Goal: Answer question/provide support: Ask a question

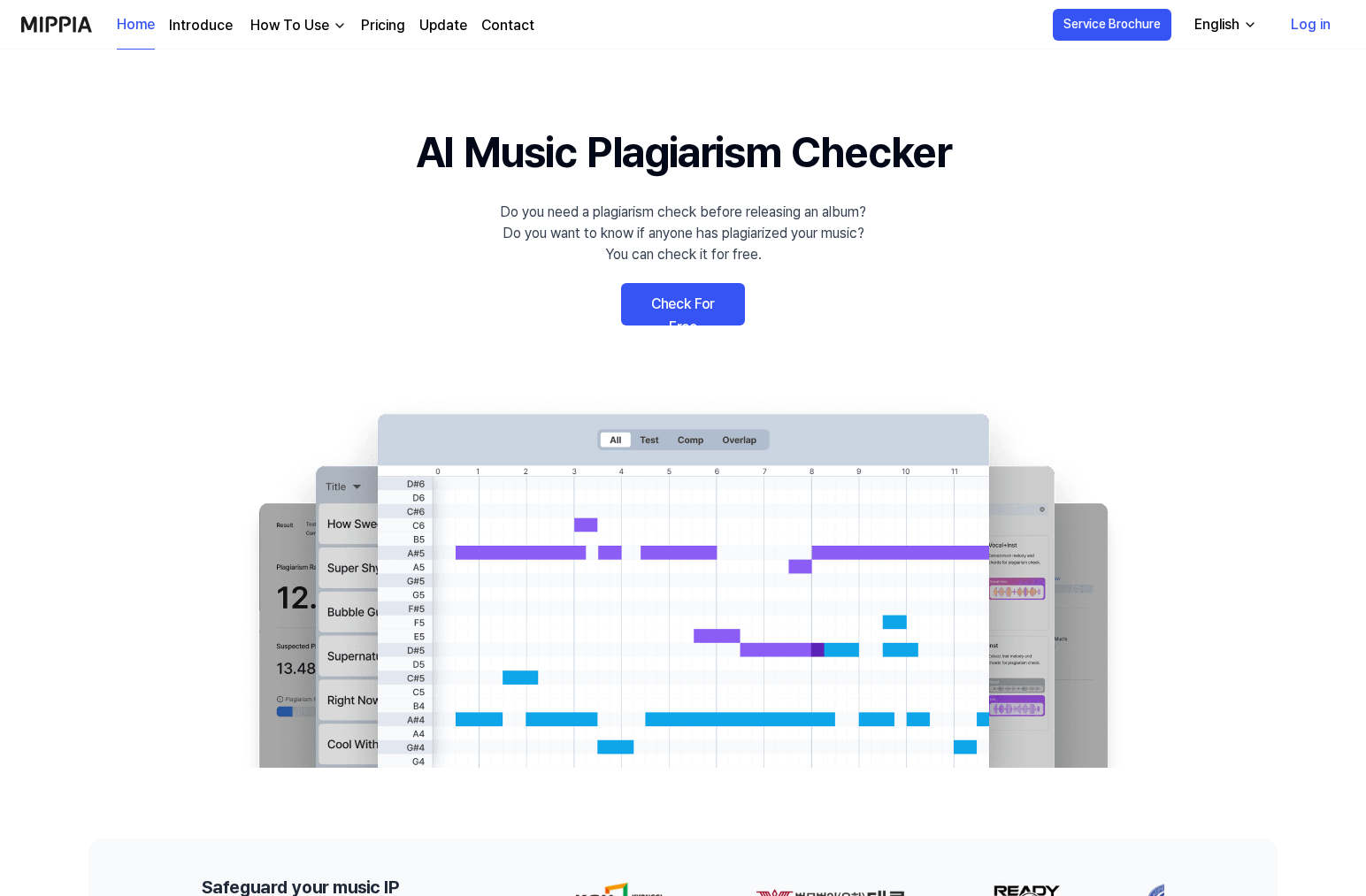
click at [678, 307] on link "Check For Free" at bounding box center [682, 304] width 124 height 42
click at [382, 21] on link "Pricing" at bounding box center [383, 26] width 44 height 21
click at [673, 312] on link "Check For Free" at bounding box center [682, 304] width 124 height 42
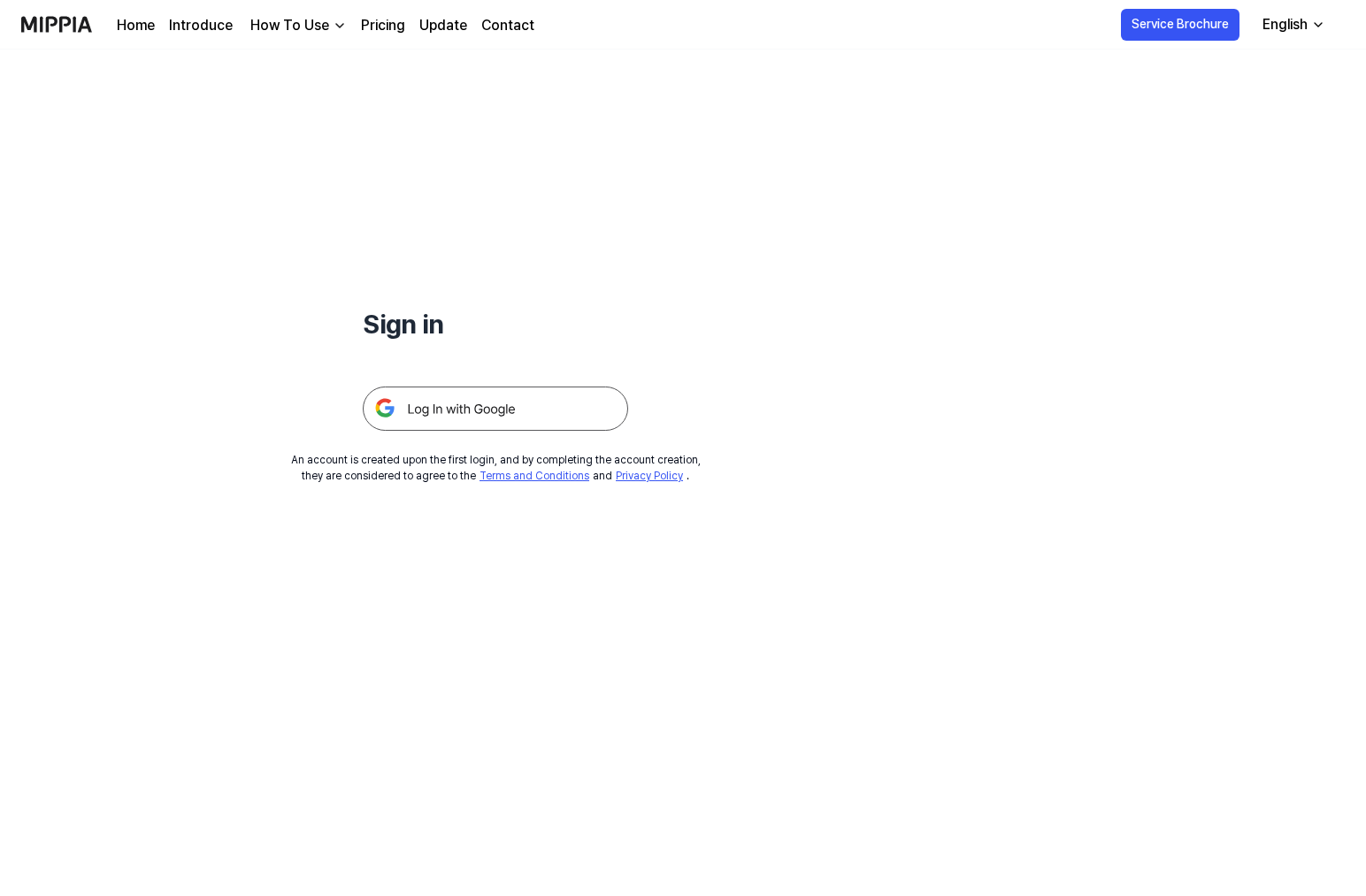
click at [497, 414] on img at bounding box center [495, 409] width 266 height 44
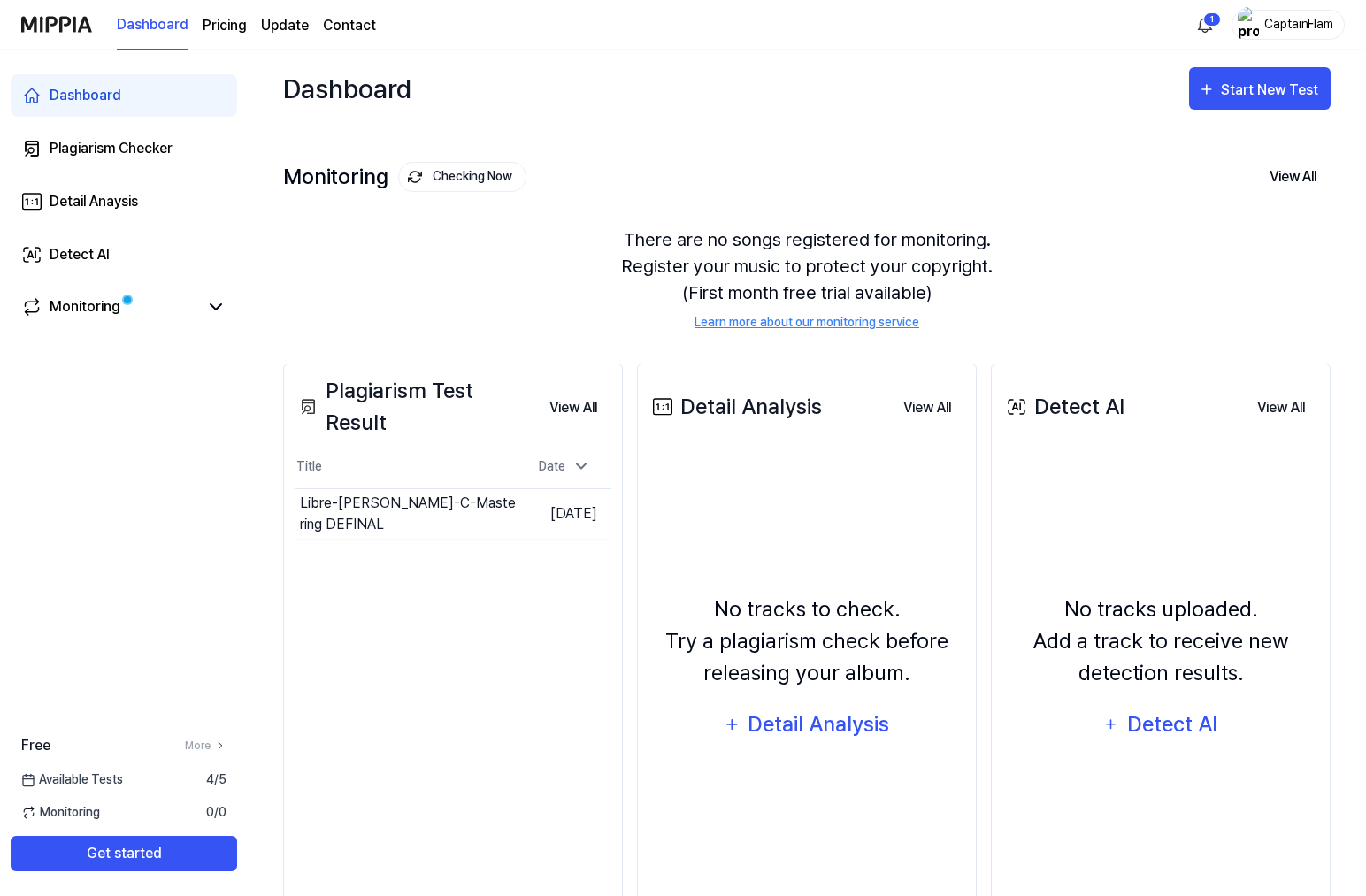
scroll to position [21, 0]
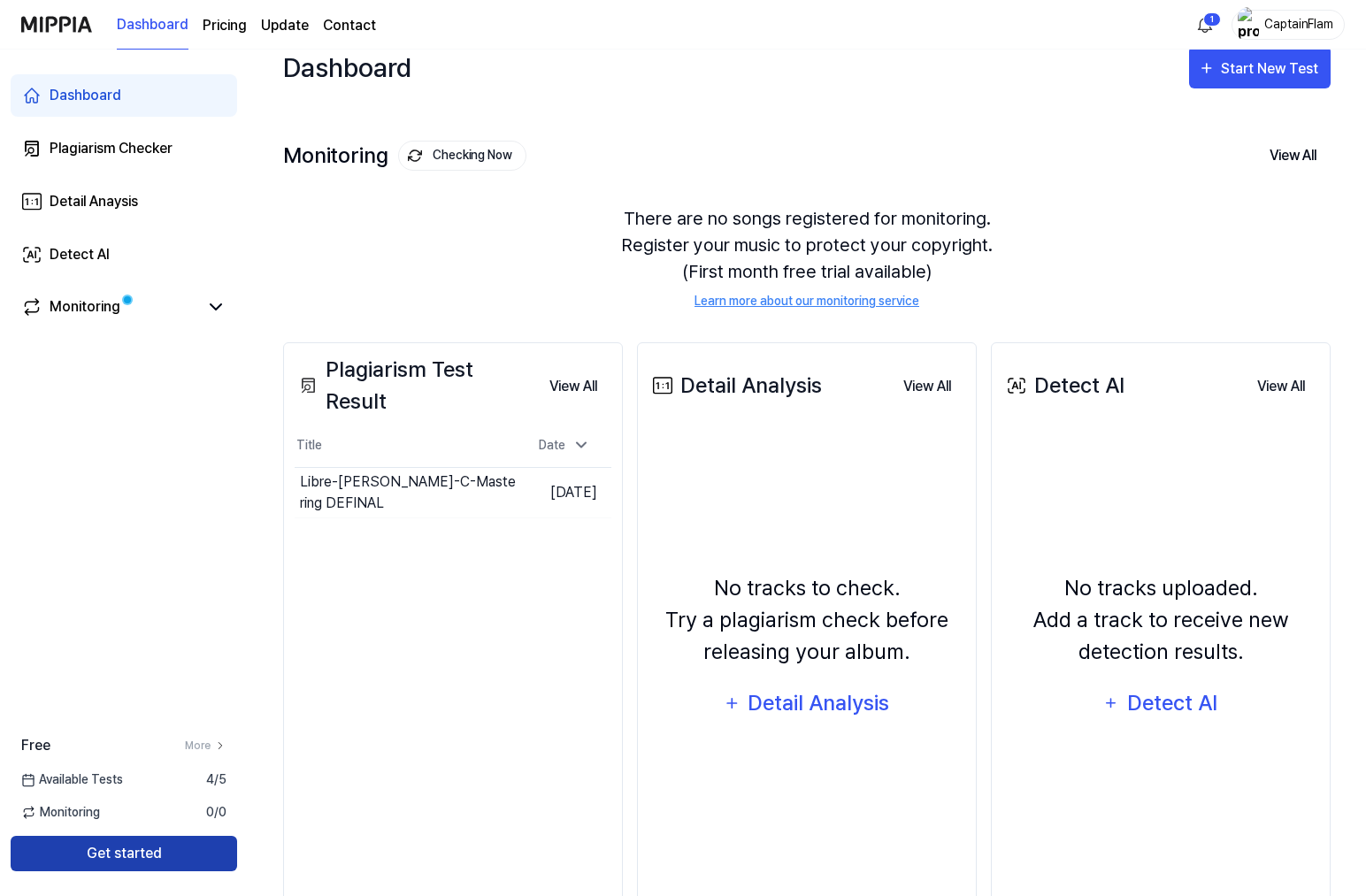
click at [123, 850] on button "Get started" at bounding box center [124, 854] width 226 height 35
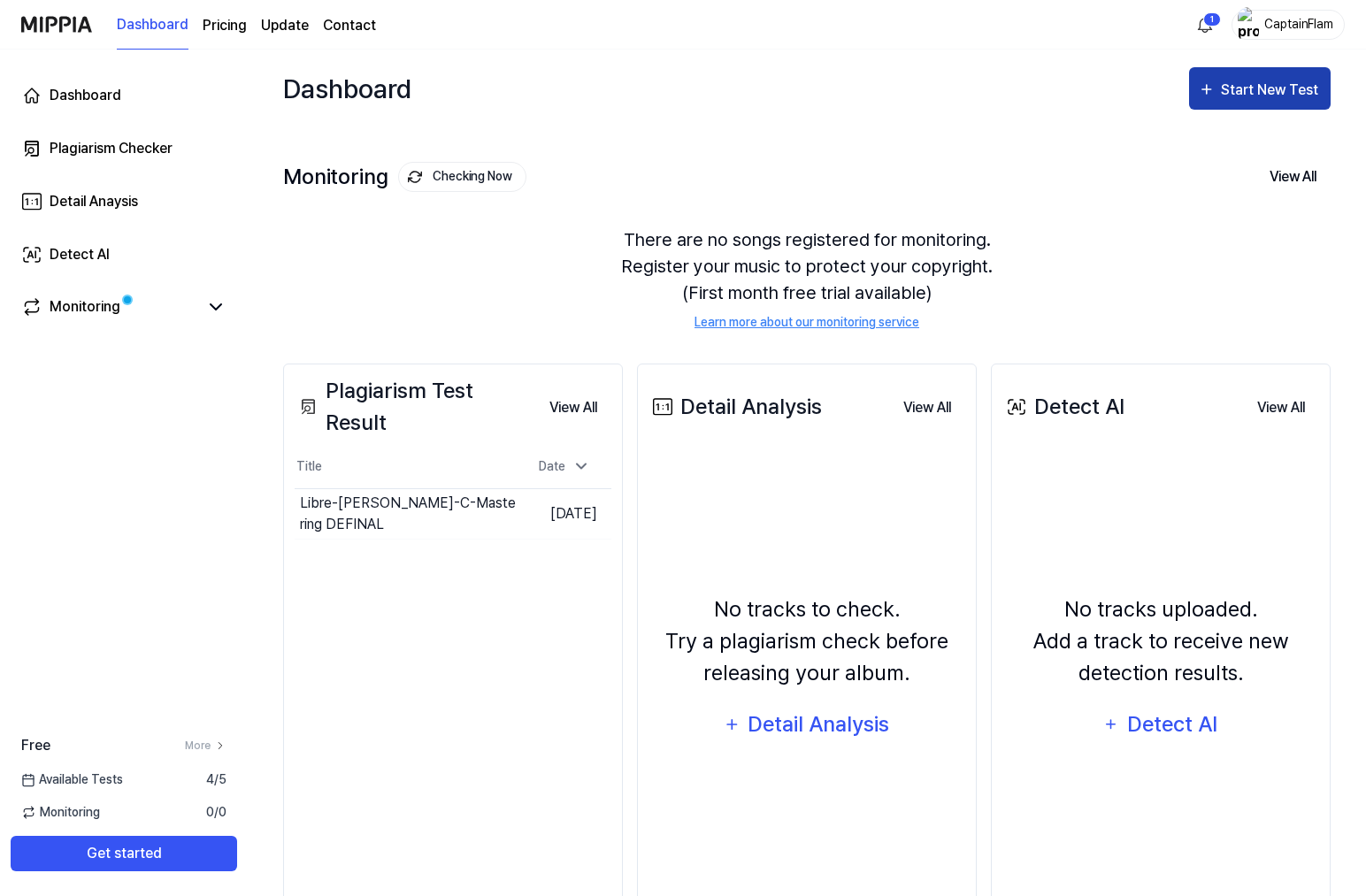
click at [1273, 93] on div "Start New Test" at bounding box center [1271, 90] width 101 height 23
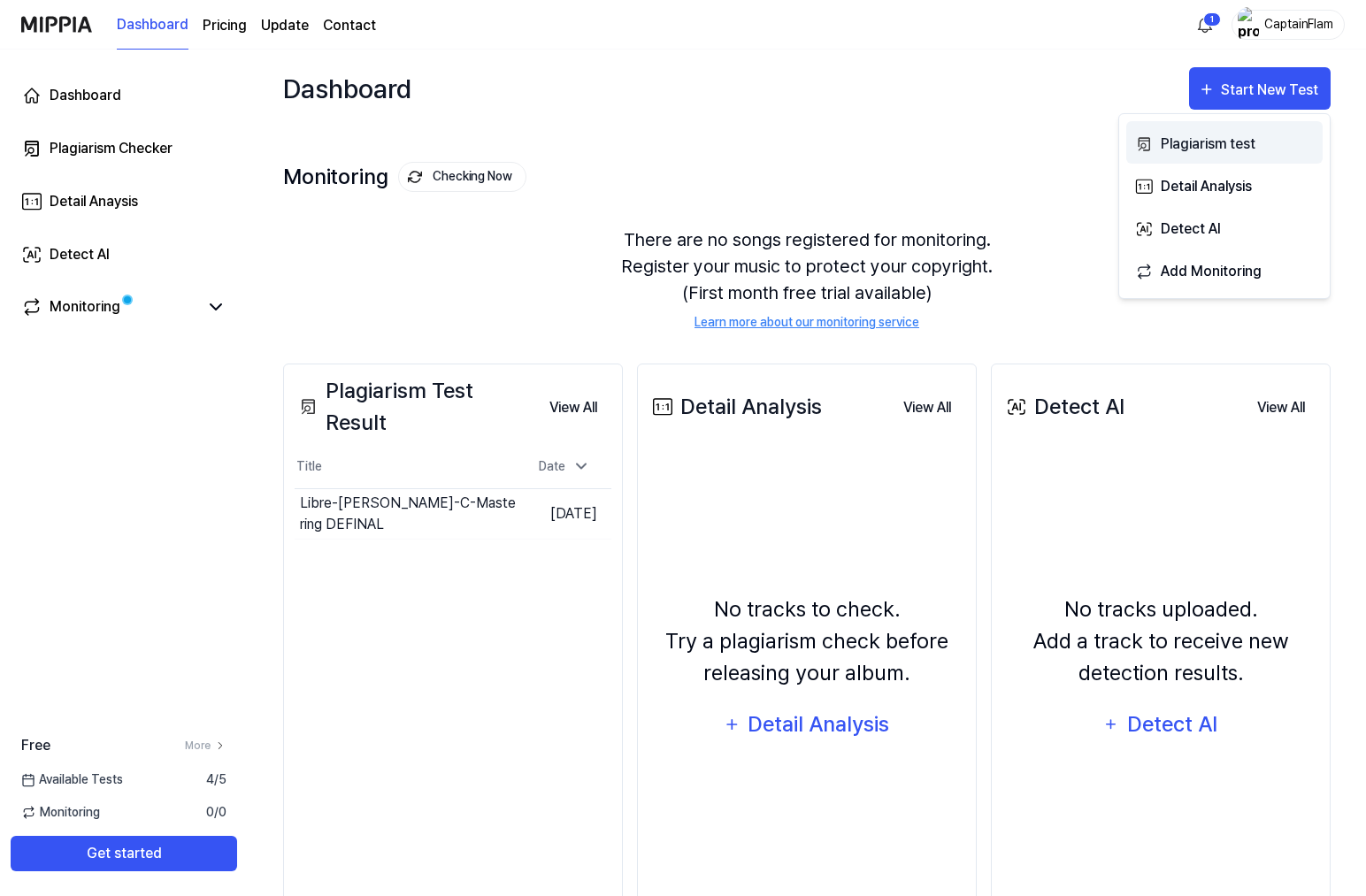
click at [1191, 143] on div "Plagiarism test" at bounding box center [1237, 144] width 153 height 23
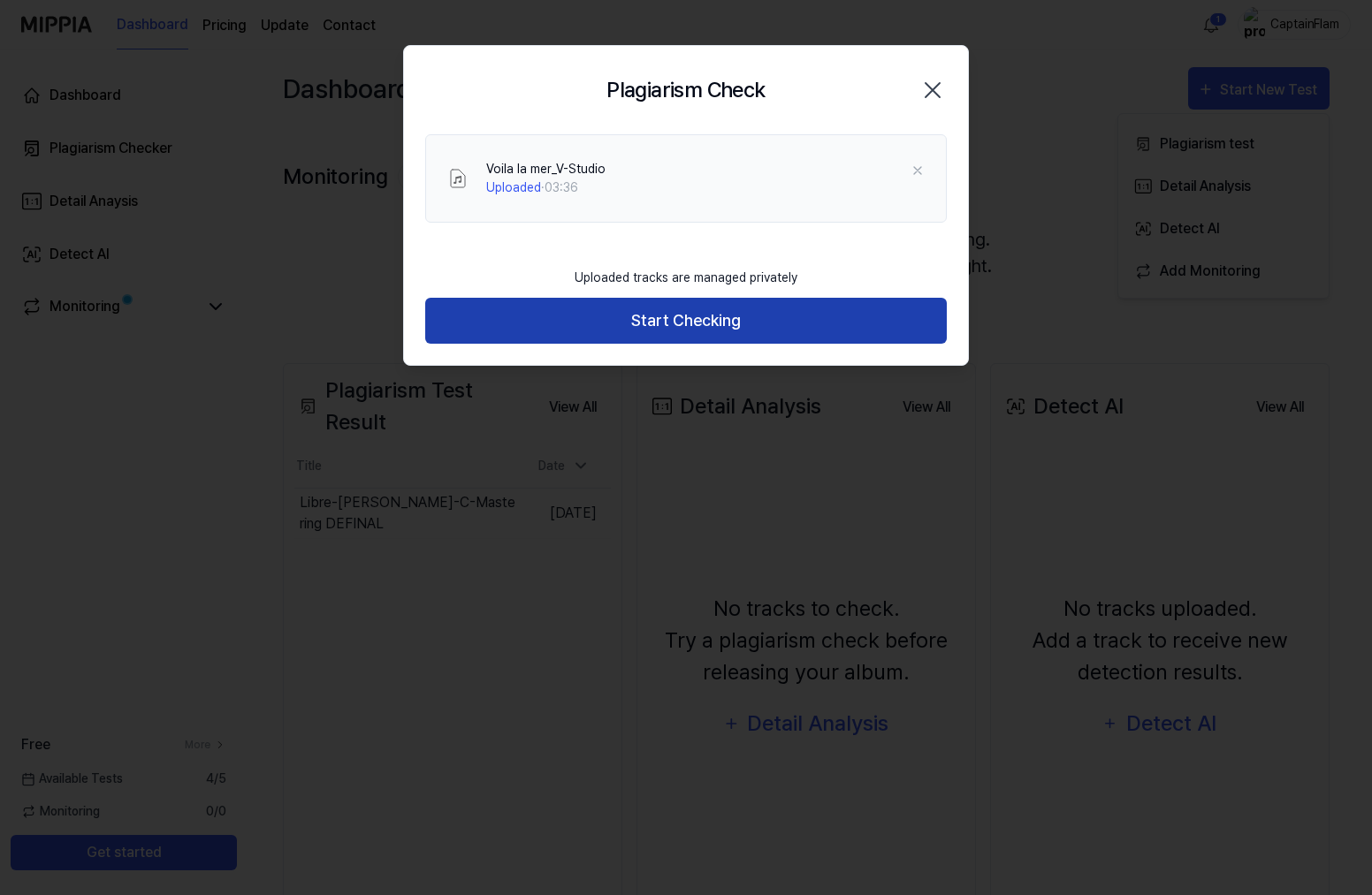
click at [723, 325] on button "Start Checking" at bounding box center [686, 321] width 522 height 47
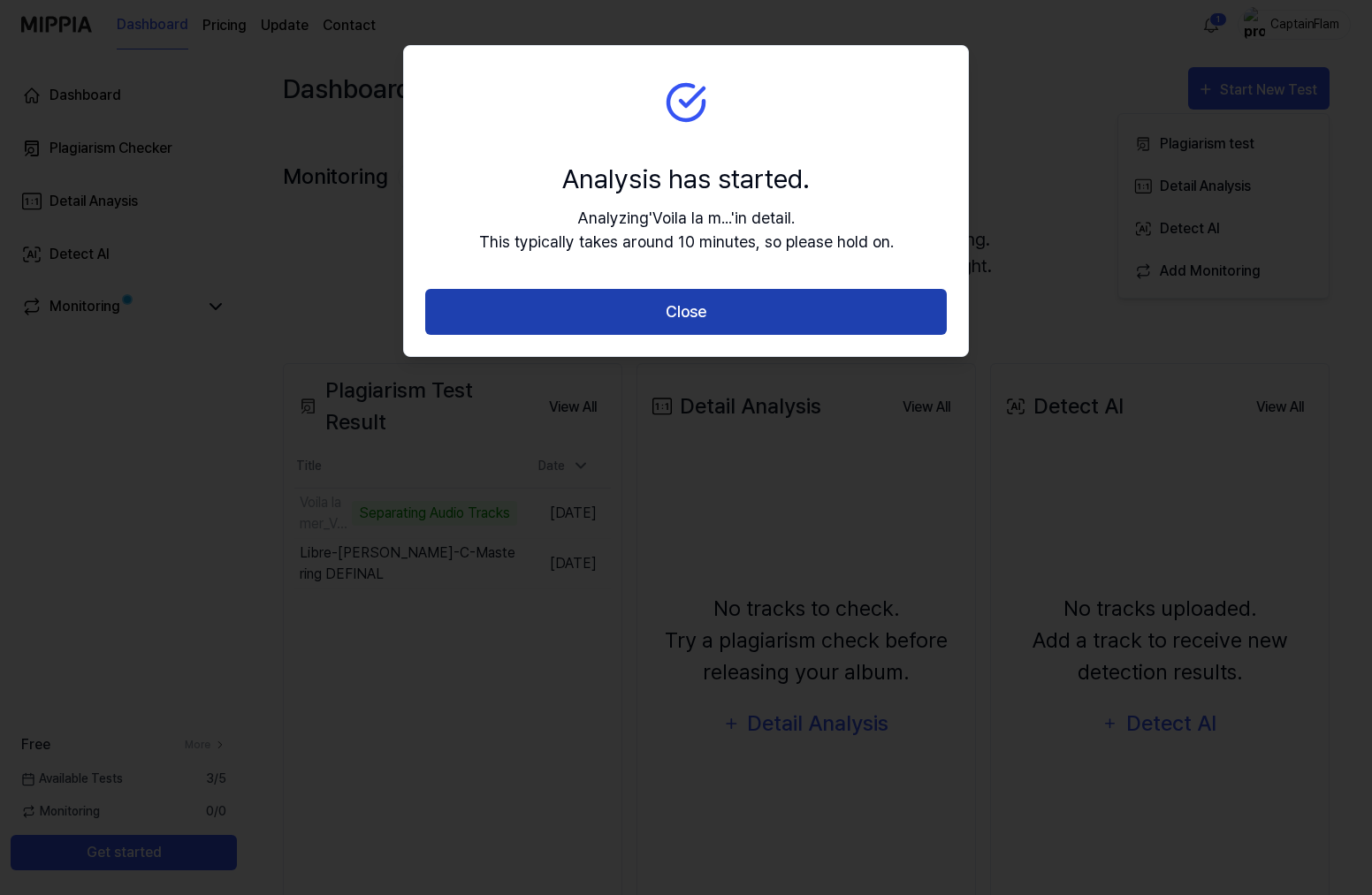
click at [699, 310] on button "Close" at bounding box center [686, 312] width 522 height 47
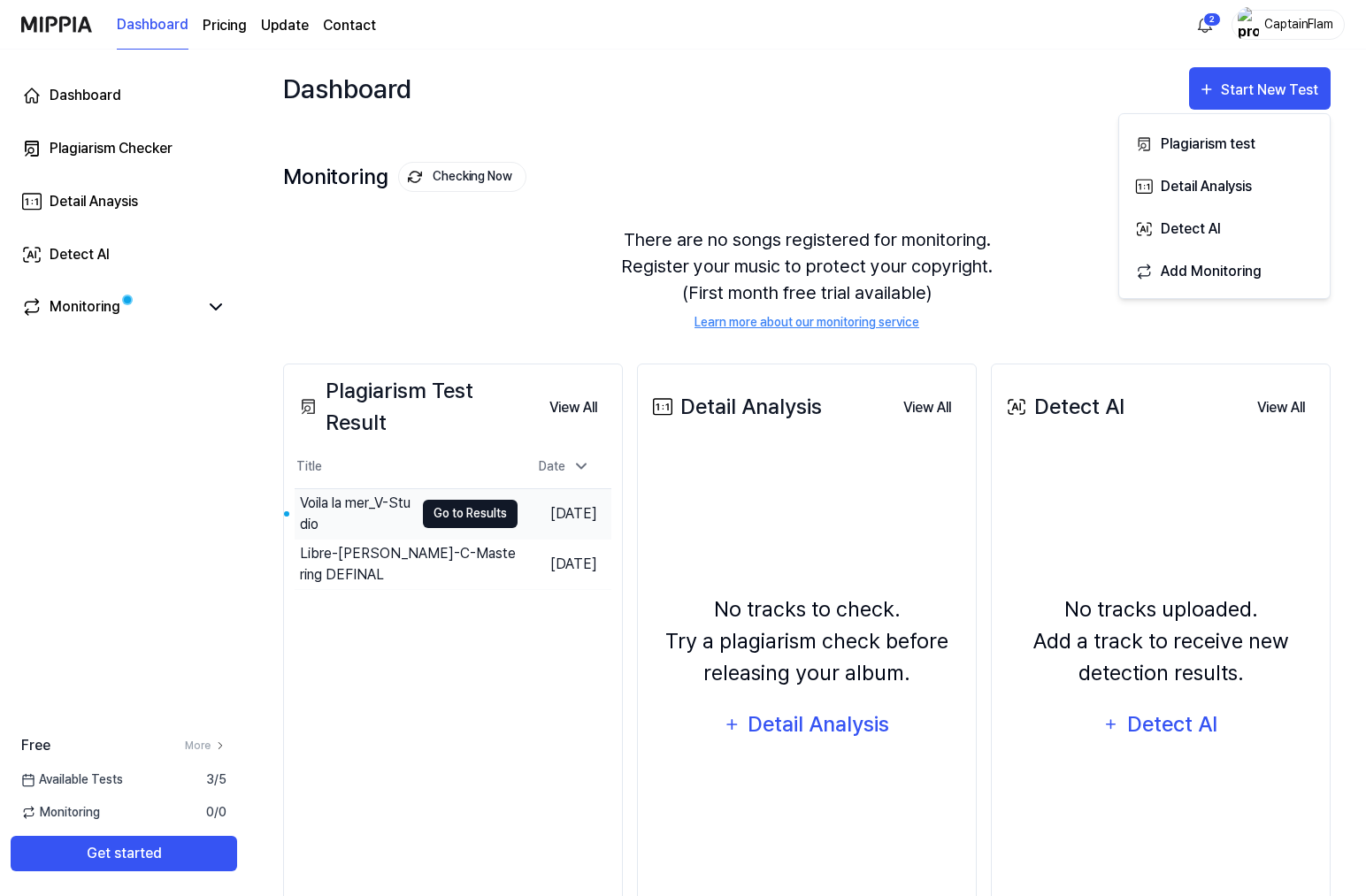
click at [440, 511] on button "Go to Results" at bounding box center [470, 514] width 95 height 29
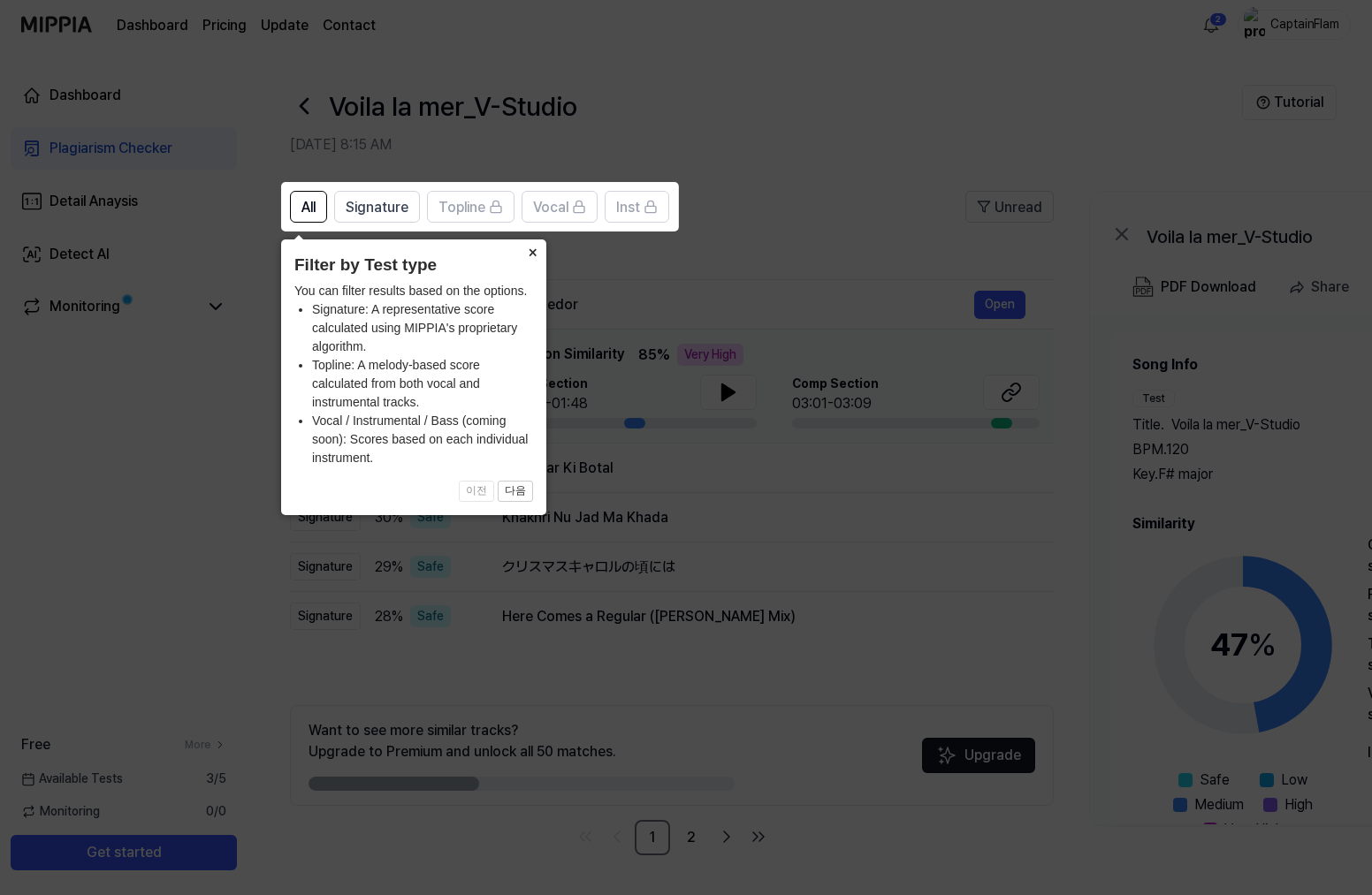
click at [533, 258] on button "×" at bounding box center [532, 252] width 29 height 25
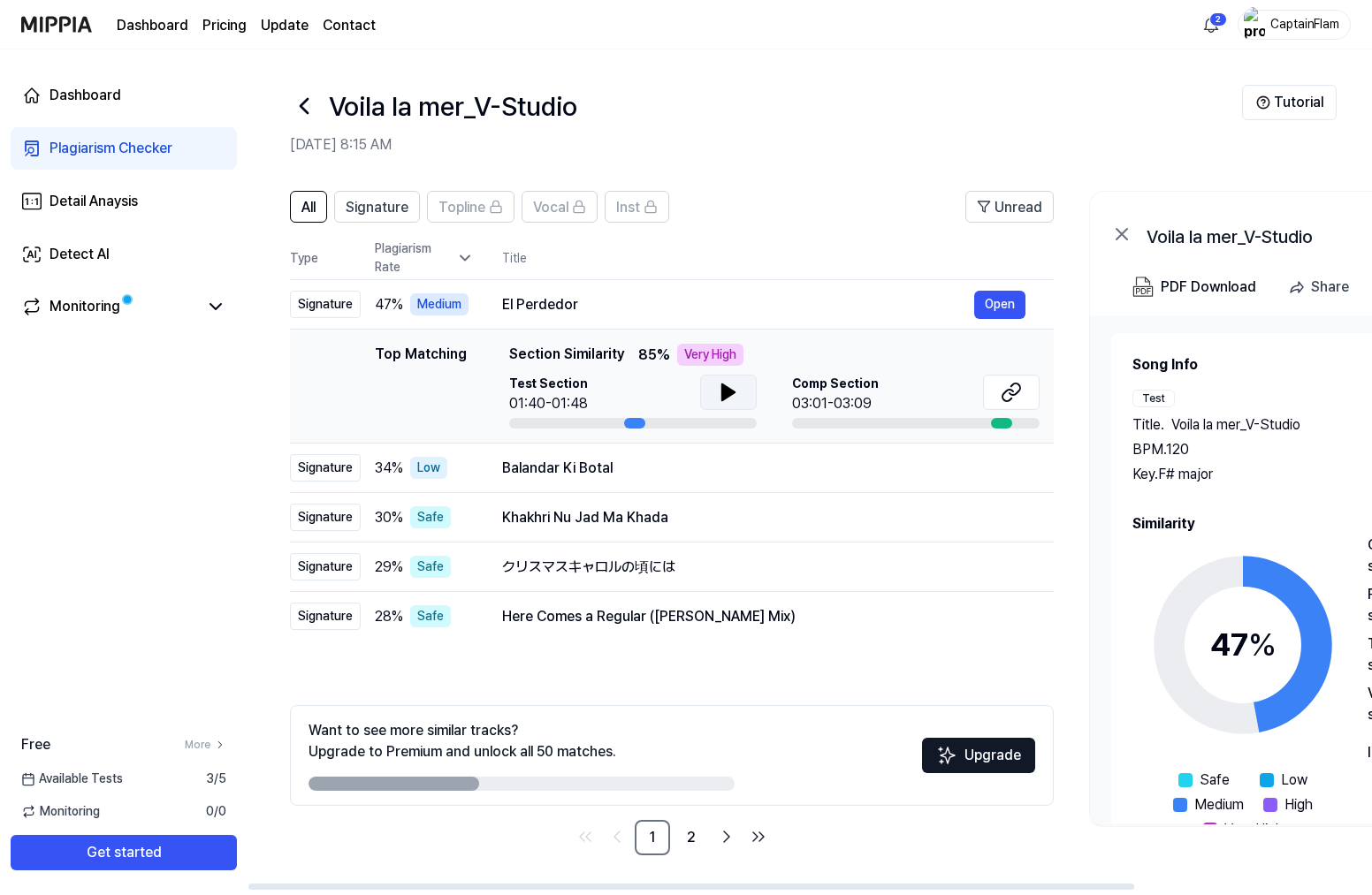
click at [719, 395] on icon at bounding box center [729, 392] width 21 height 21
click at [731, 393] on icon at bounding box center [733, 392] width 4 height 14
click at [884, 404] on div "Comp Section 03:01-03:09" at bounding box center [916, 395] width 247 height 40
click at [714, 355] on div "Very High" at bounding box center [710, 355] width 66 height 22
click at [686, 839] on link "2" at bounding box center [691, 838] width 35 height 35
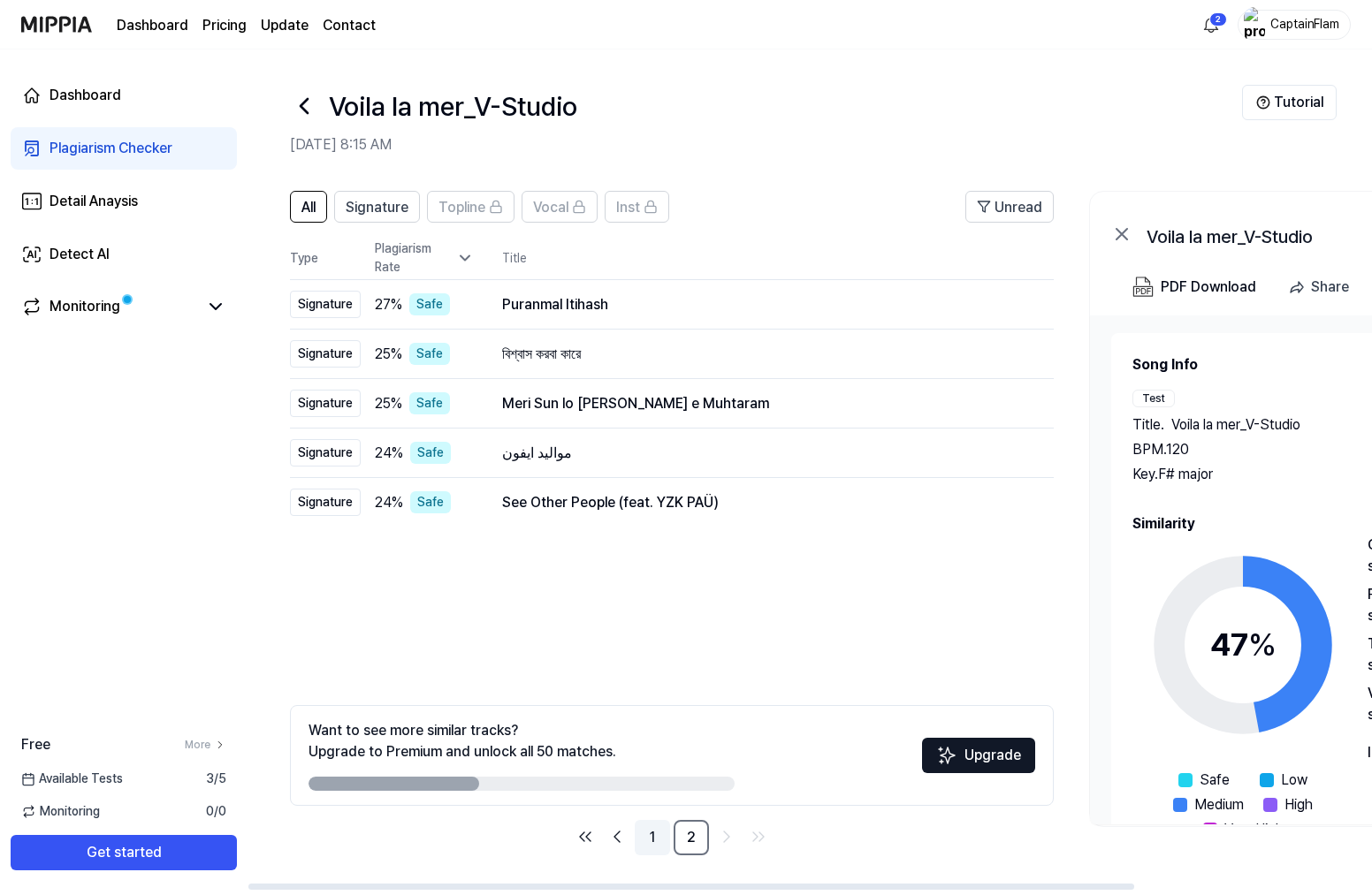
click at [646, 841] on link "1" at bounding box center [652, 838] width 35 height 35
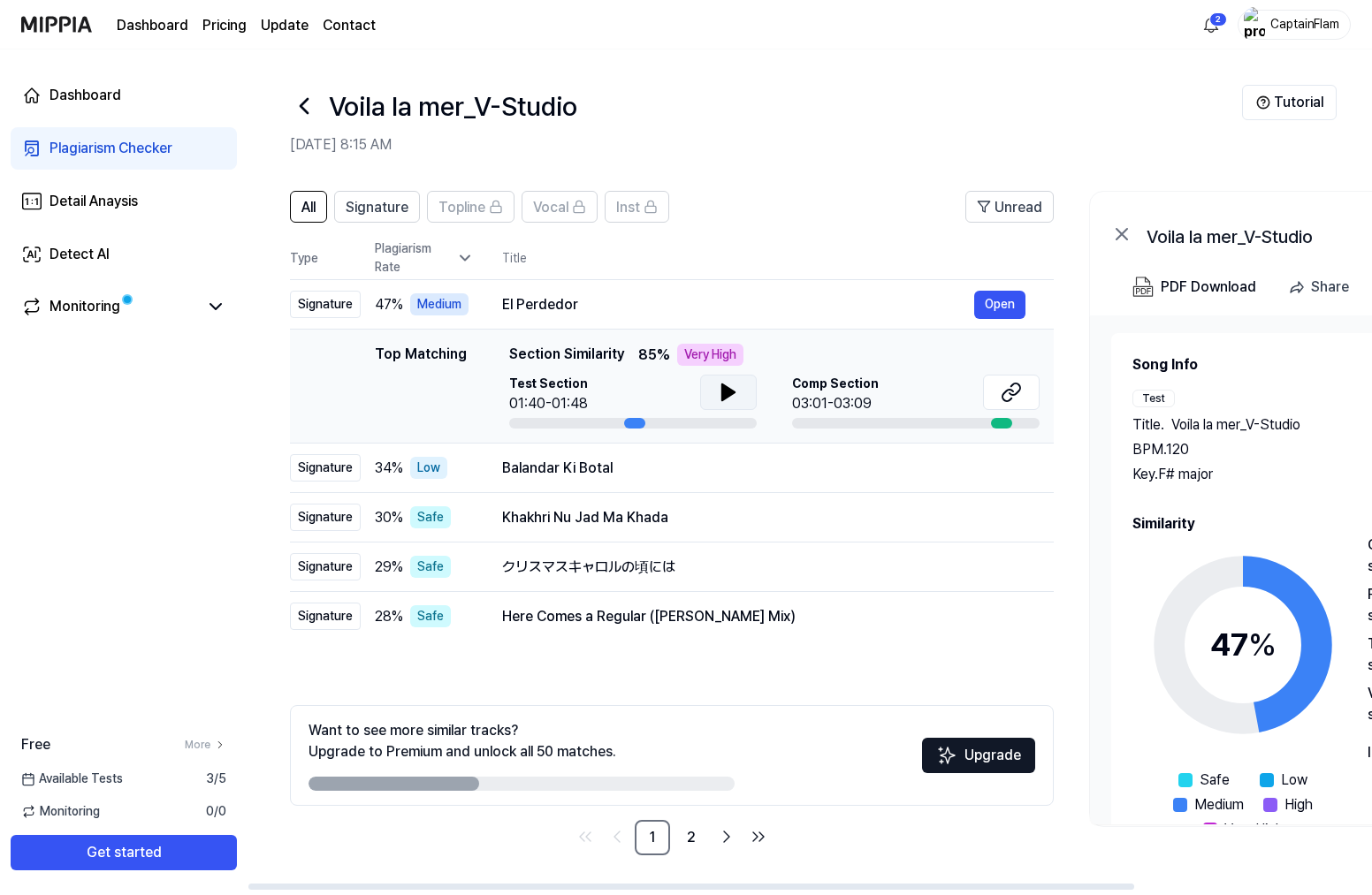
click at [726, 390] on icon at bounding box center [729, 392] width 12 height 16
click at [1202, 286] on div "PDF Download" at bounding box center [1209, 287] width 96 height 23
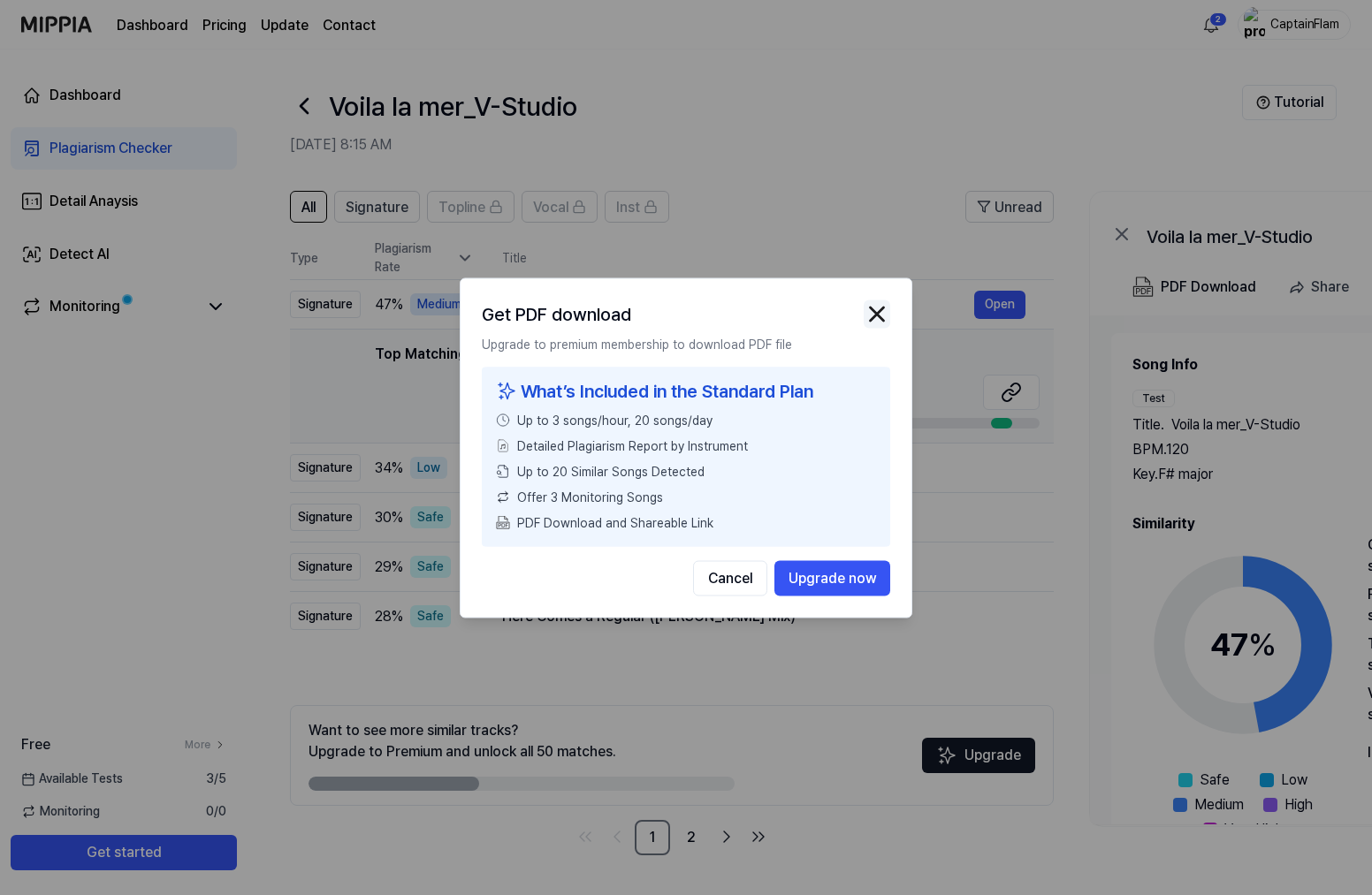
click at [875, 309] on img "button" at bounding box center [877, 314] width 27 height 27
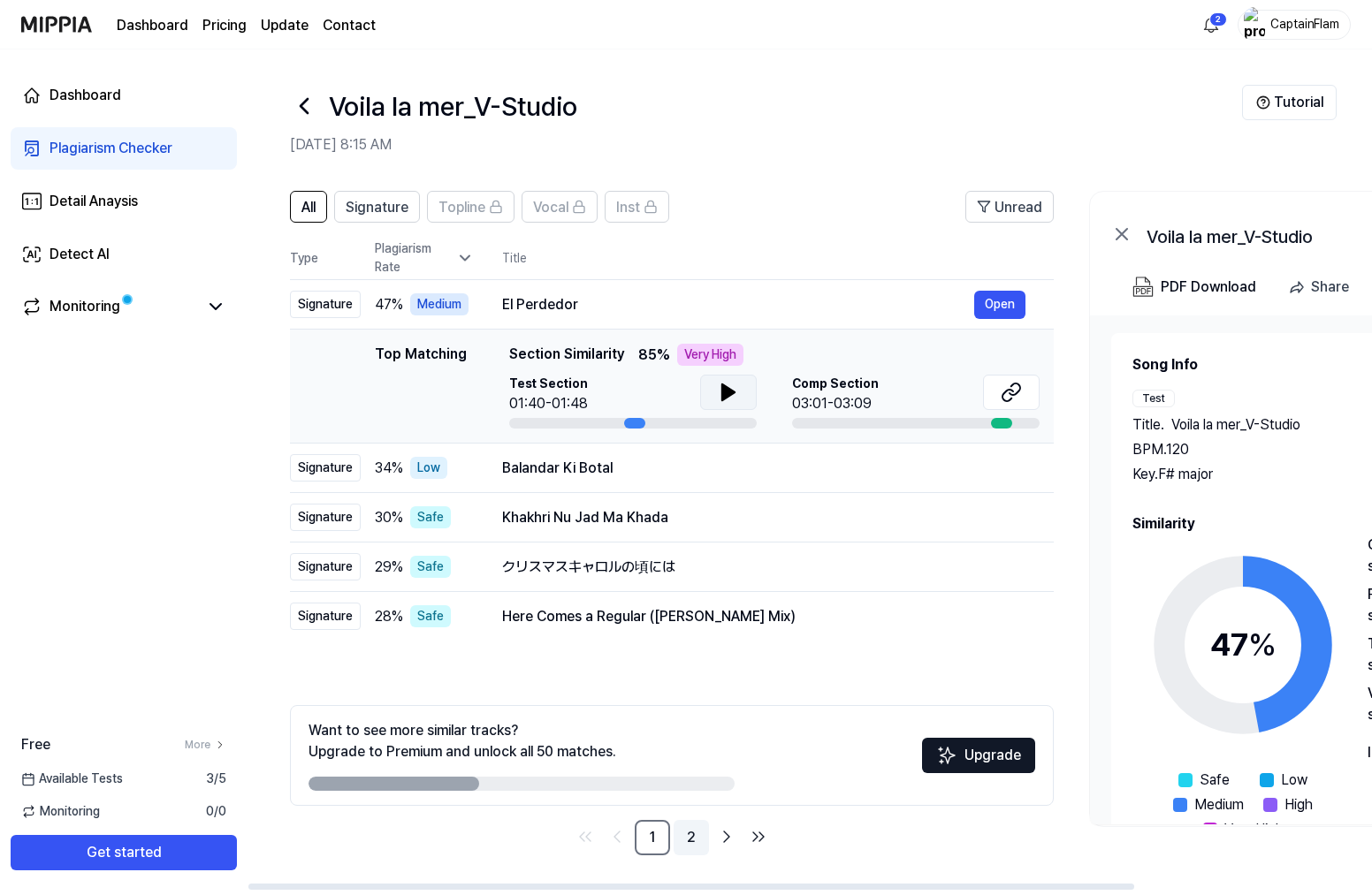
click at [688, 838] on link "2" at bounding box center [691, 838] width 35 height 35
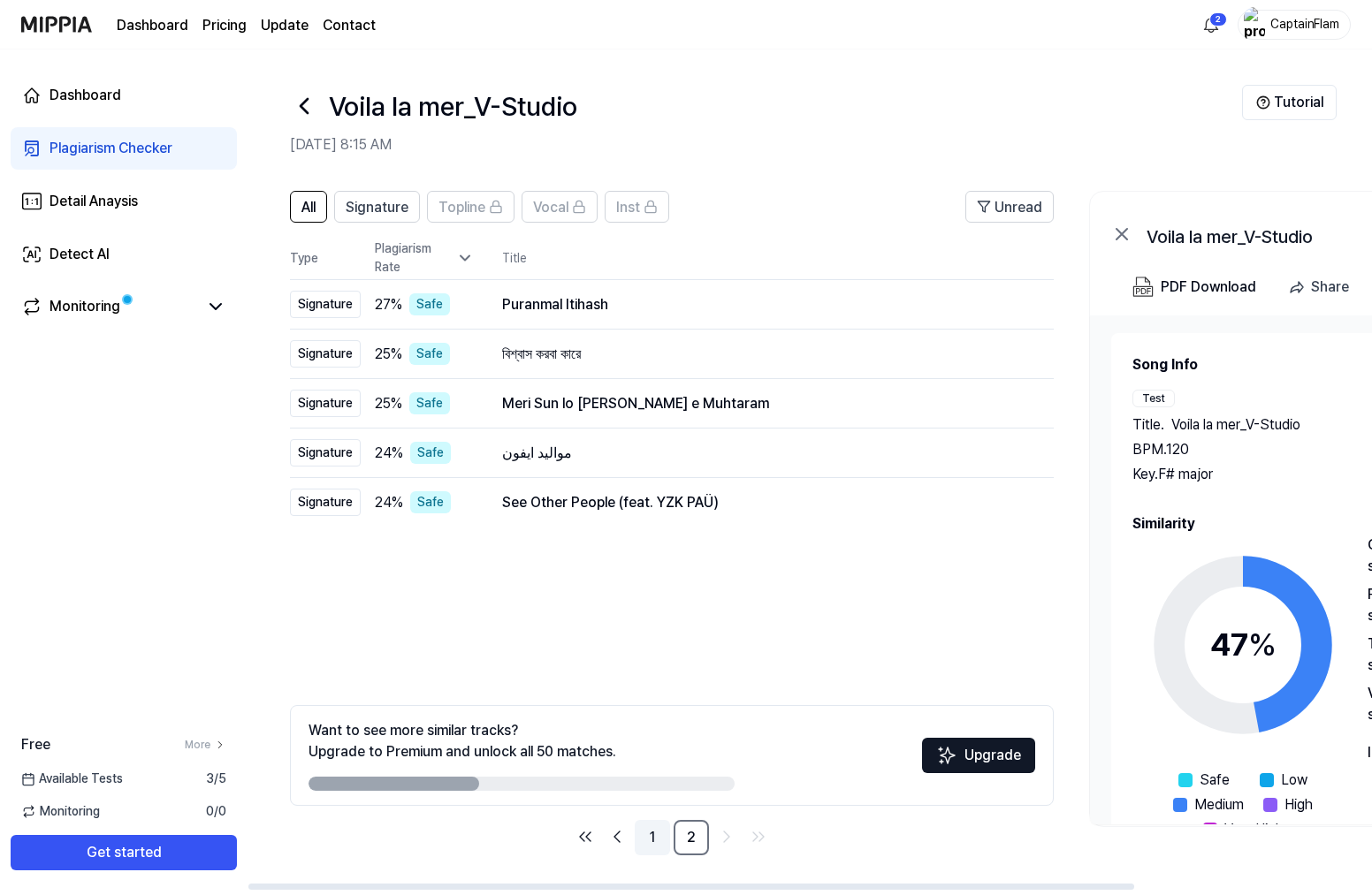
click at [638, 836] on link "1" at bounding box center [652, 838] width 35 height 35
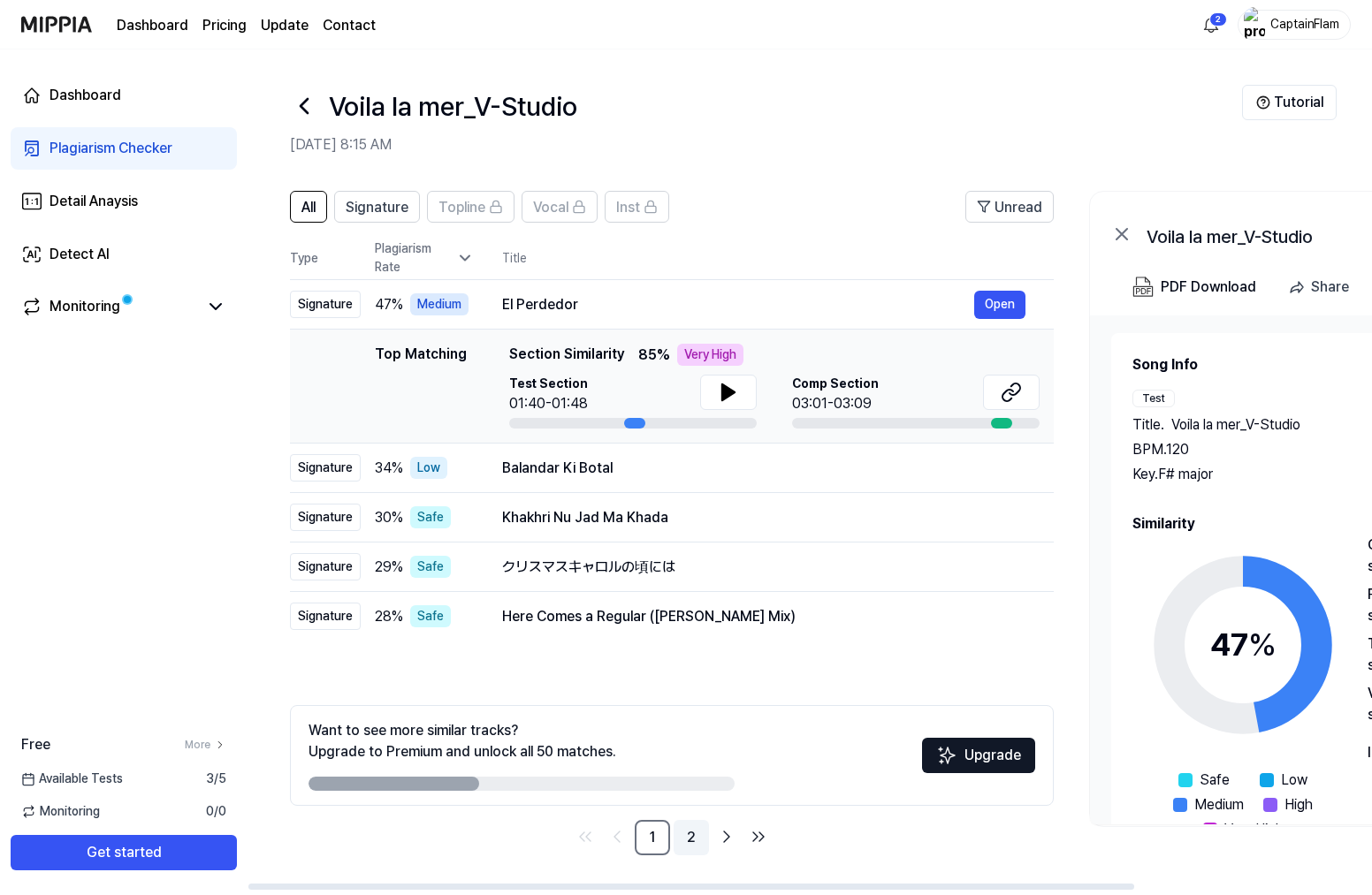
click at [682, 833] on link "2" at bounding box center [691, 838] width 35 height 35
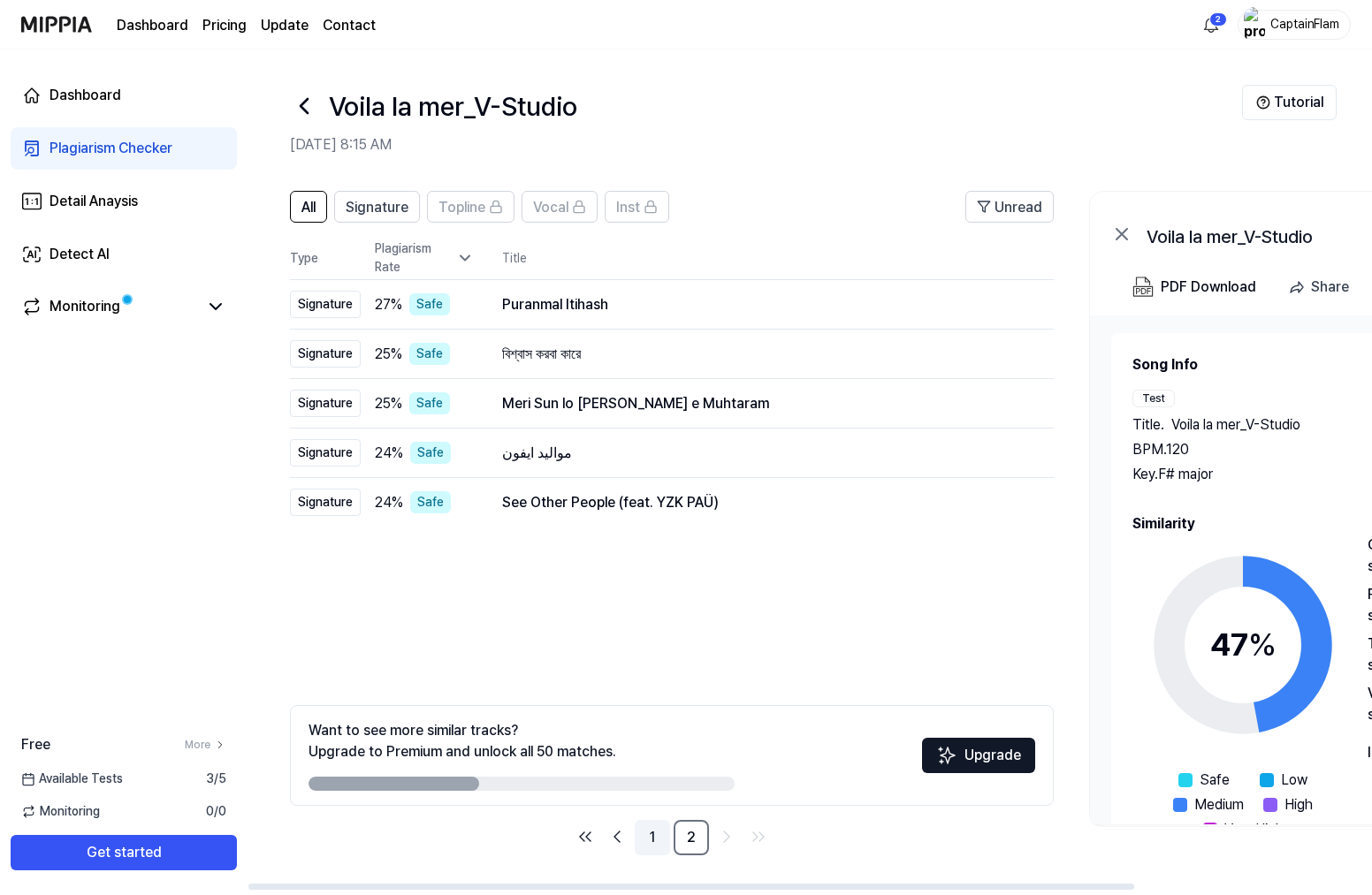
click at [647, 838] on link "1" at bounding box center [652, 838] width 35 height 35
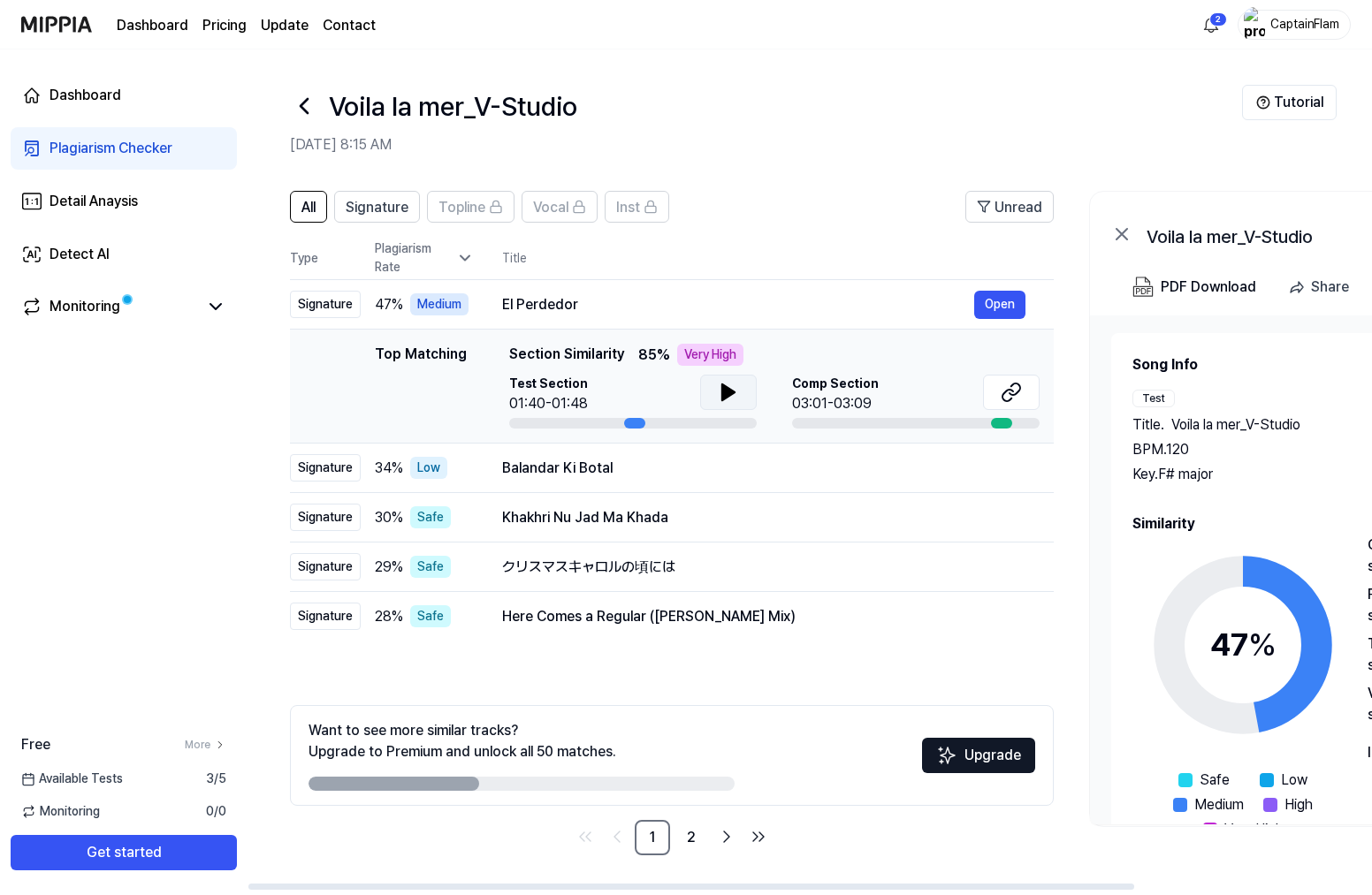
click at [725, 390] on icon at bounding box center [729, 392] width 12 height 16
click at [686, 840] on link "2" at bounding box center [691, 838] width 35 height 35
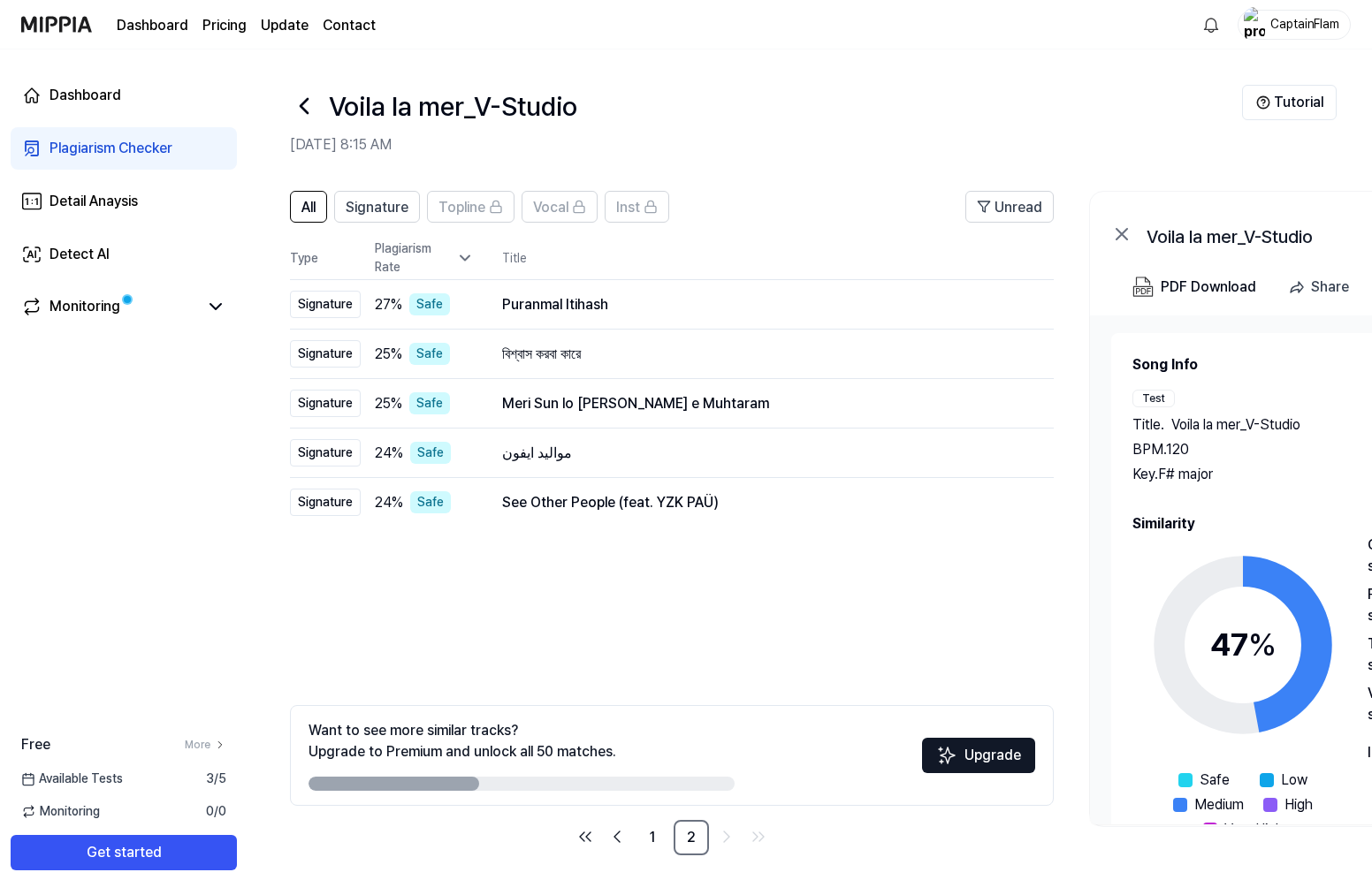
click at [158, 14] on div "Dashboard Pricing Update Contact" at bounding box center [246, 24] width 259 height 49
click at [172, 29] on link "Dashboard" at bounding box center [152, 26] width 72 height 21
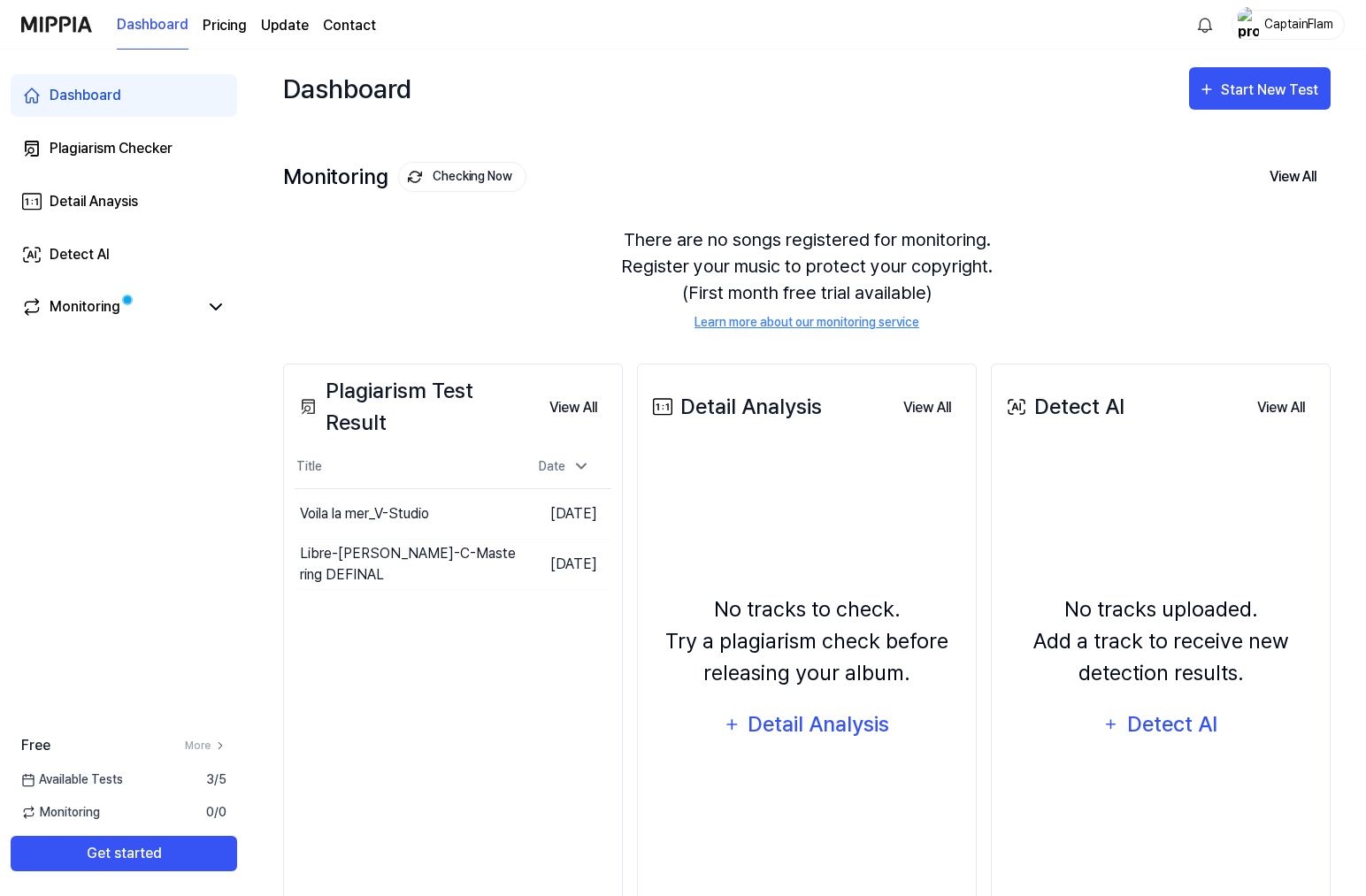
click at [350, 27] on link "Contact" at bounding box center [349, 26] width 53 height 21
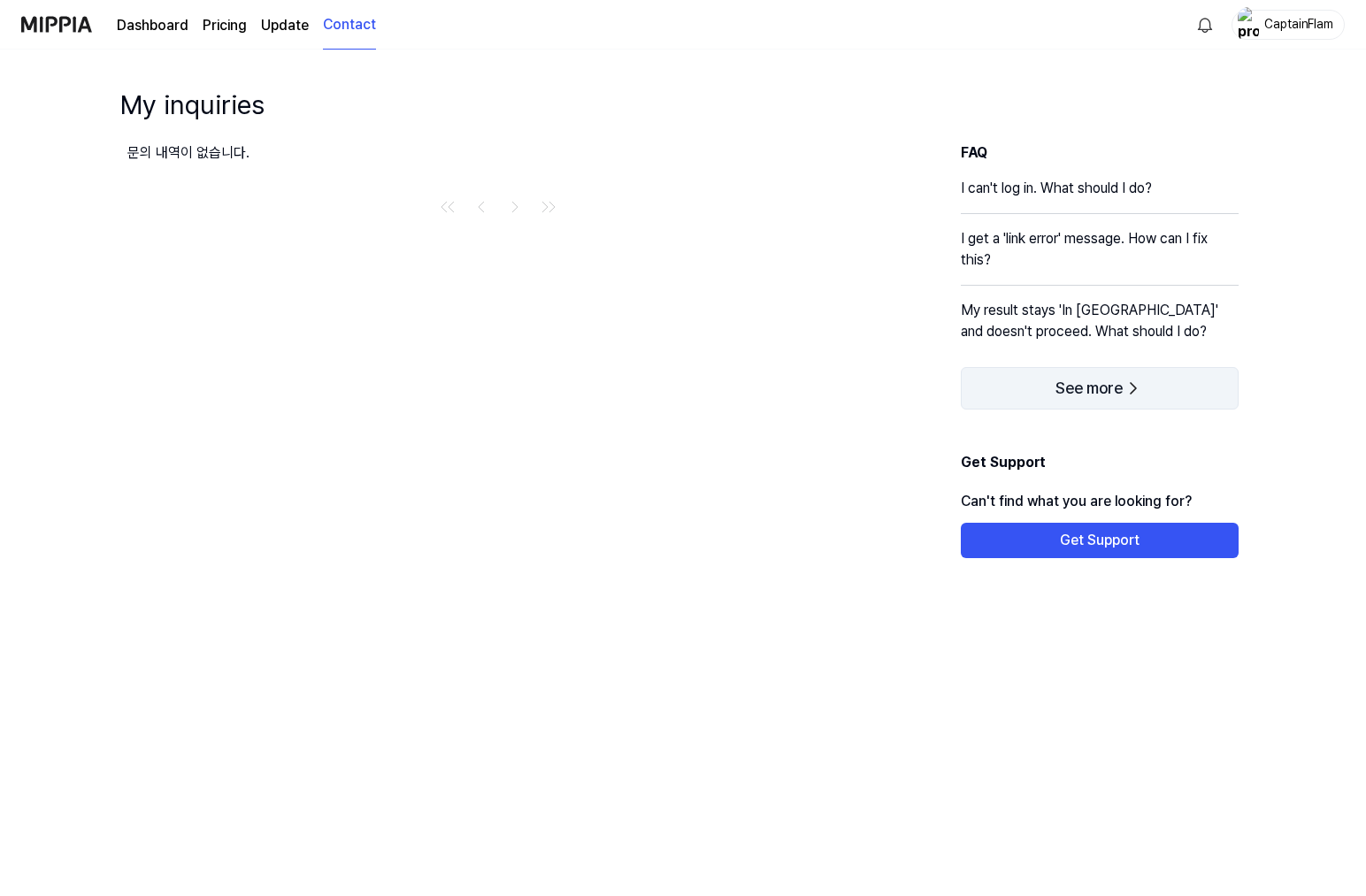
click at [1122, 374] on button "See more" at bounding box center [1100, 389] width 278 height 42
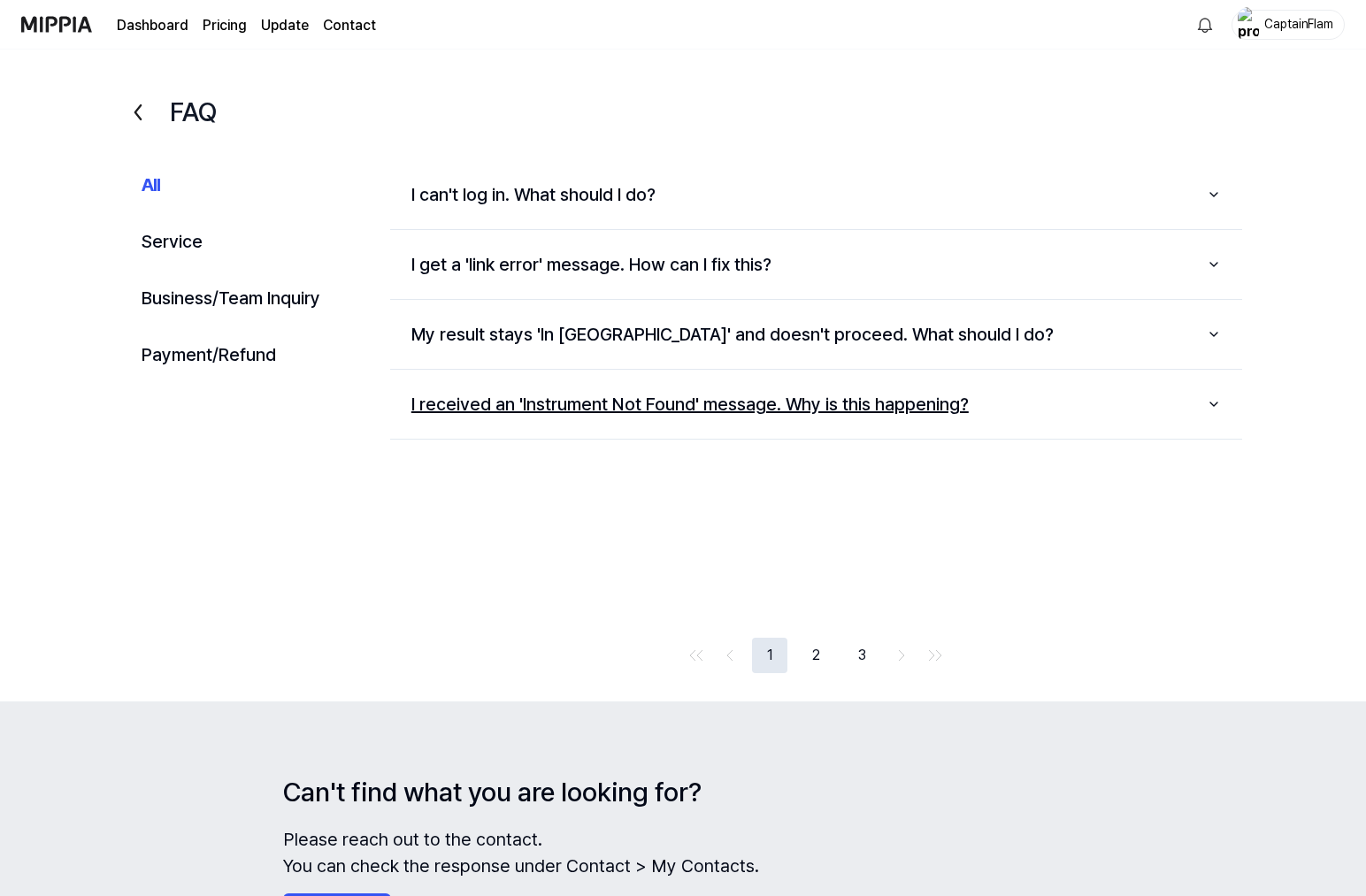
click at [1216, 410] on icon "button" at bounding box center [1213, 404] width 14 height 14
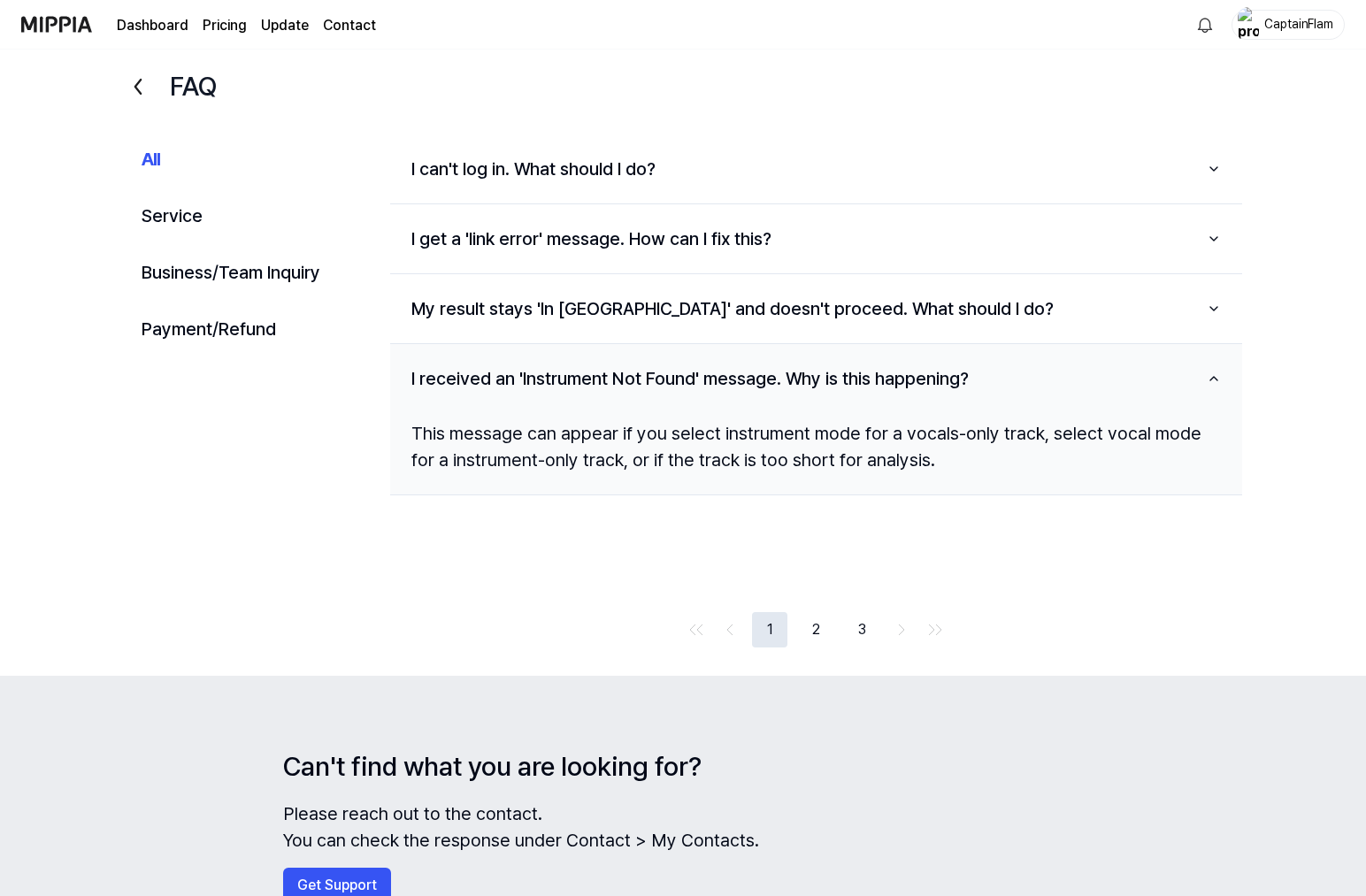
scroll to position [81, 0]
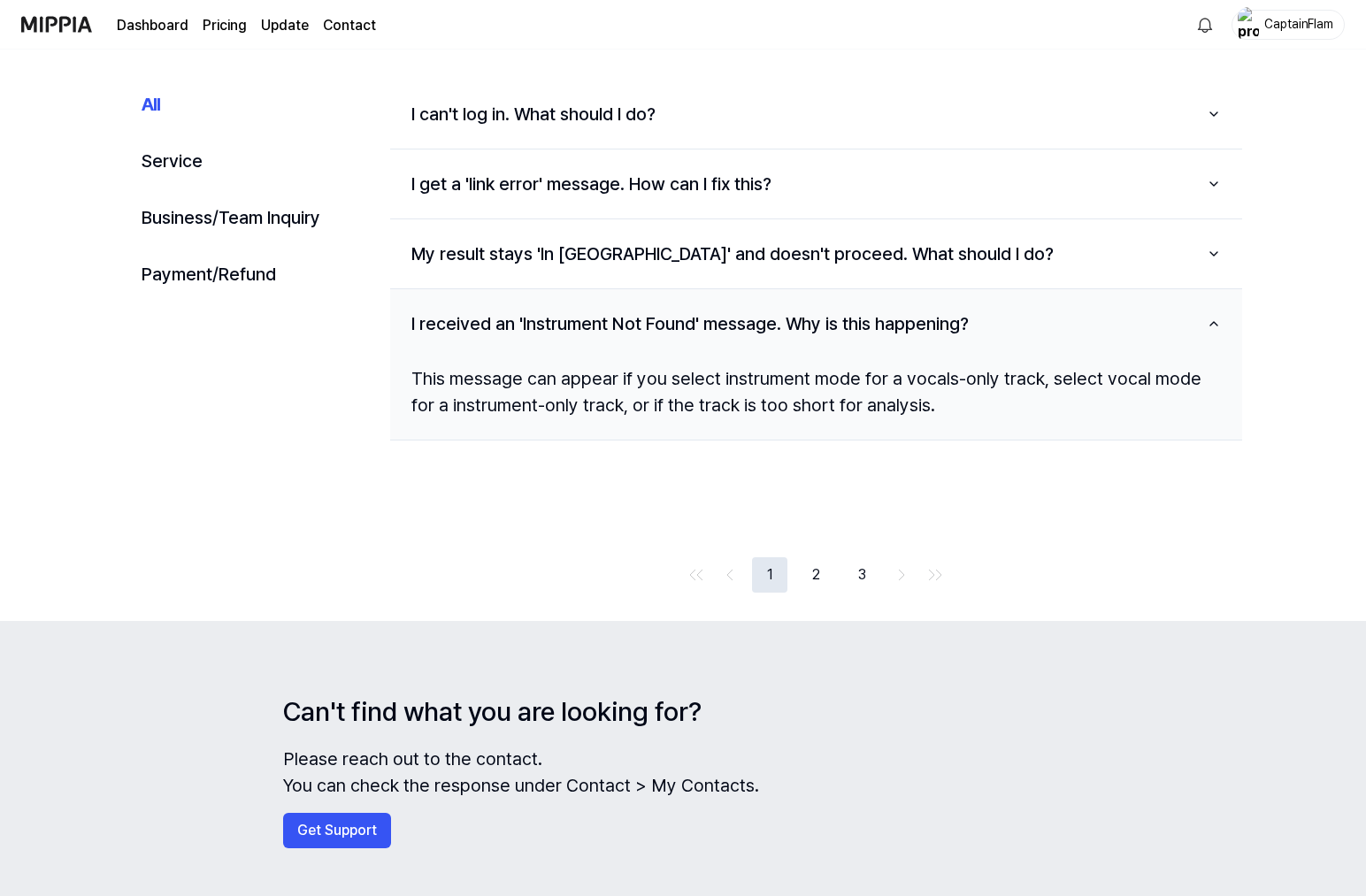
click at [813, 576] on button "2" at bounding box center [815, 575] width 35 height 35
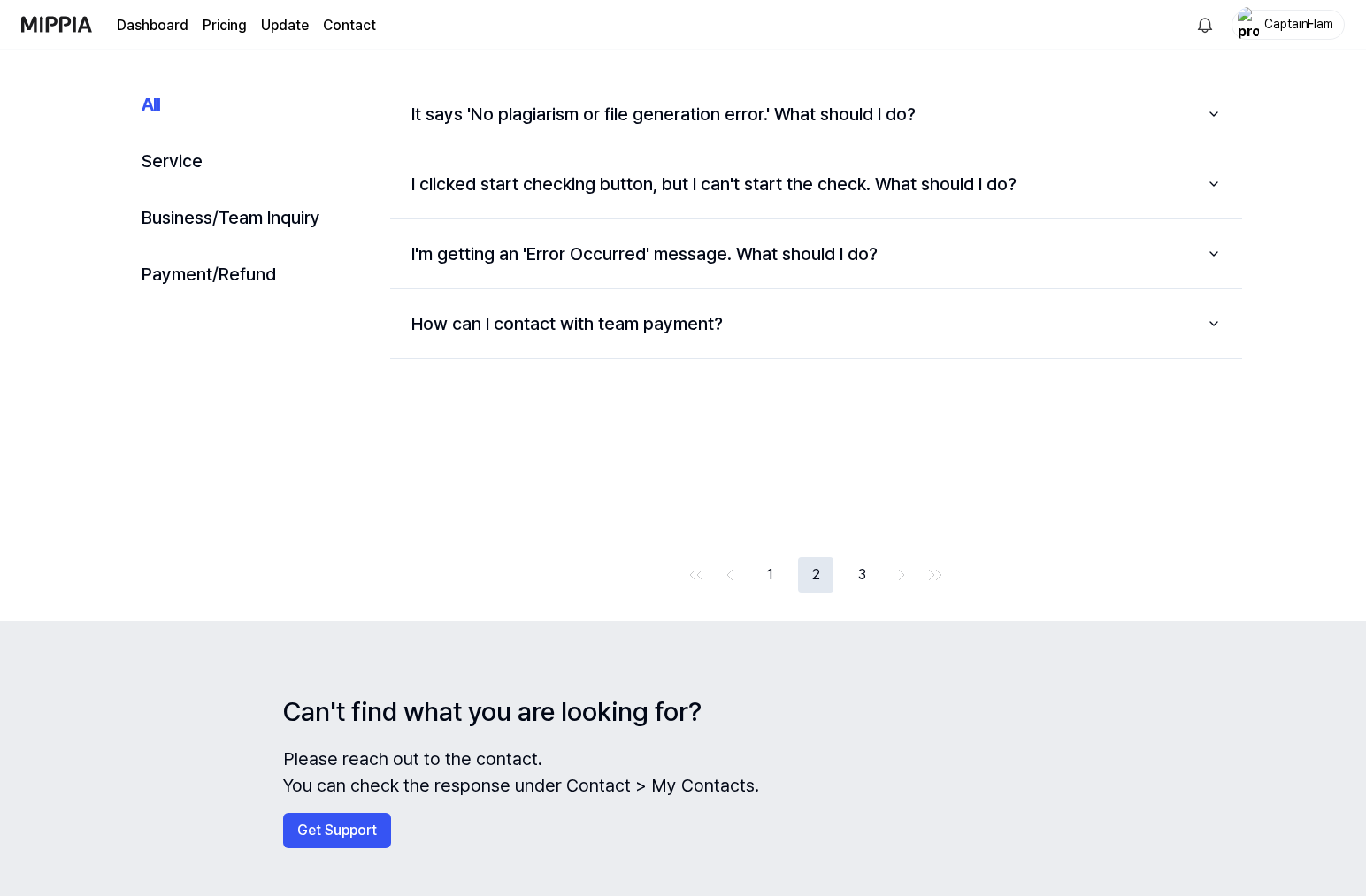
click at [867, 579] on button "3" at bounding box center [861, 575] width 35 height 35
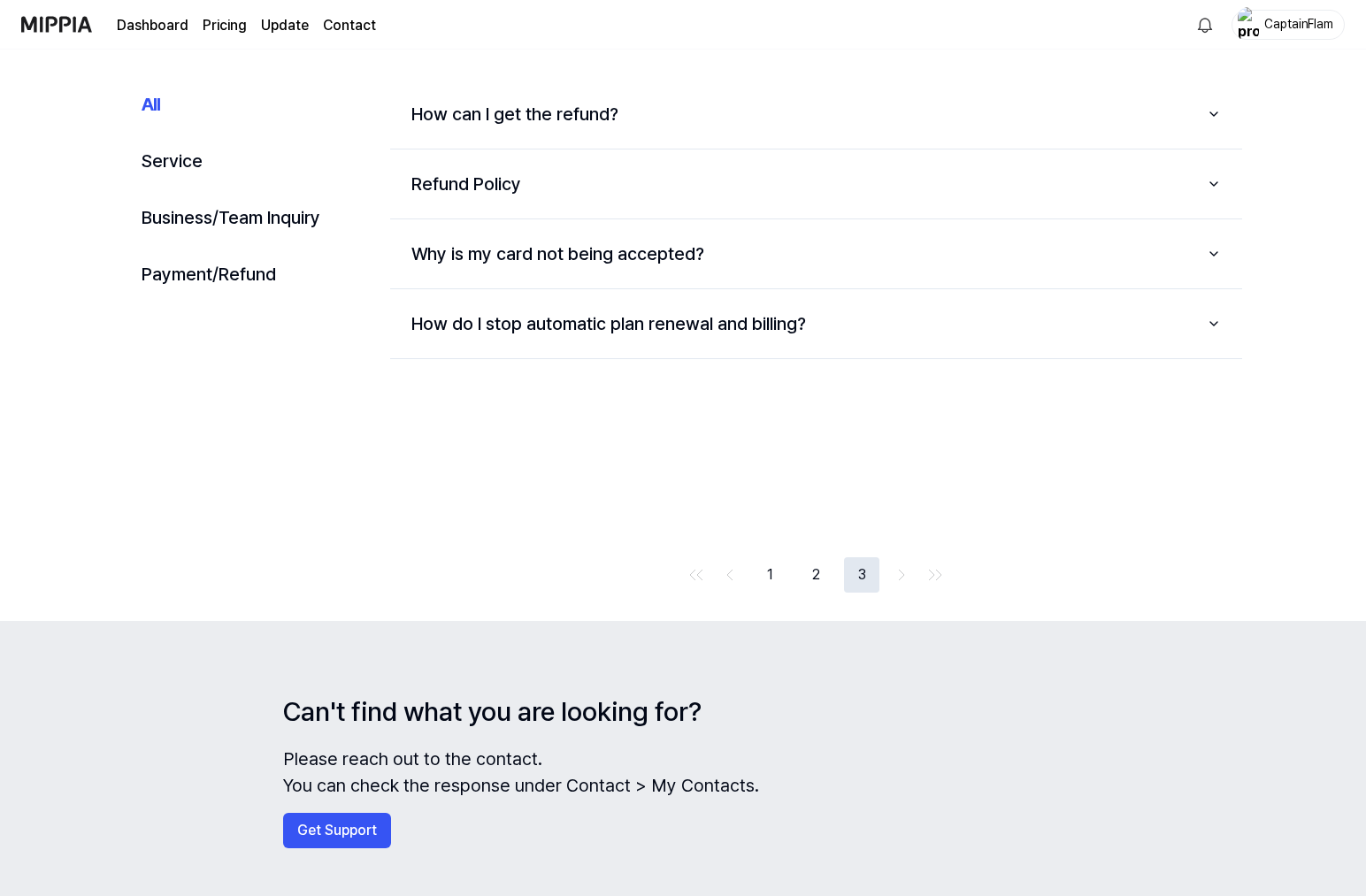
click at [780, 580] on button "1" at bounding box center [769, 575] width 35 height 35
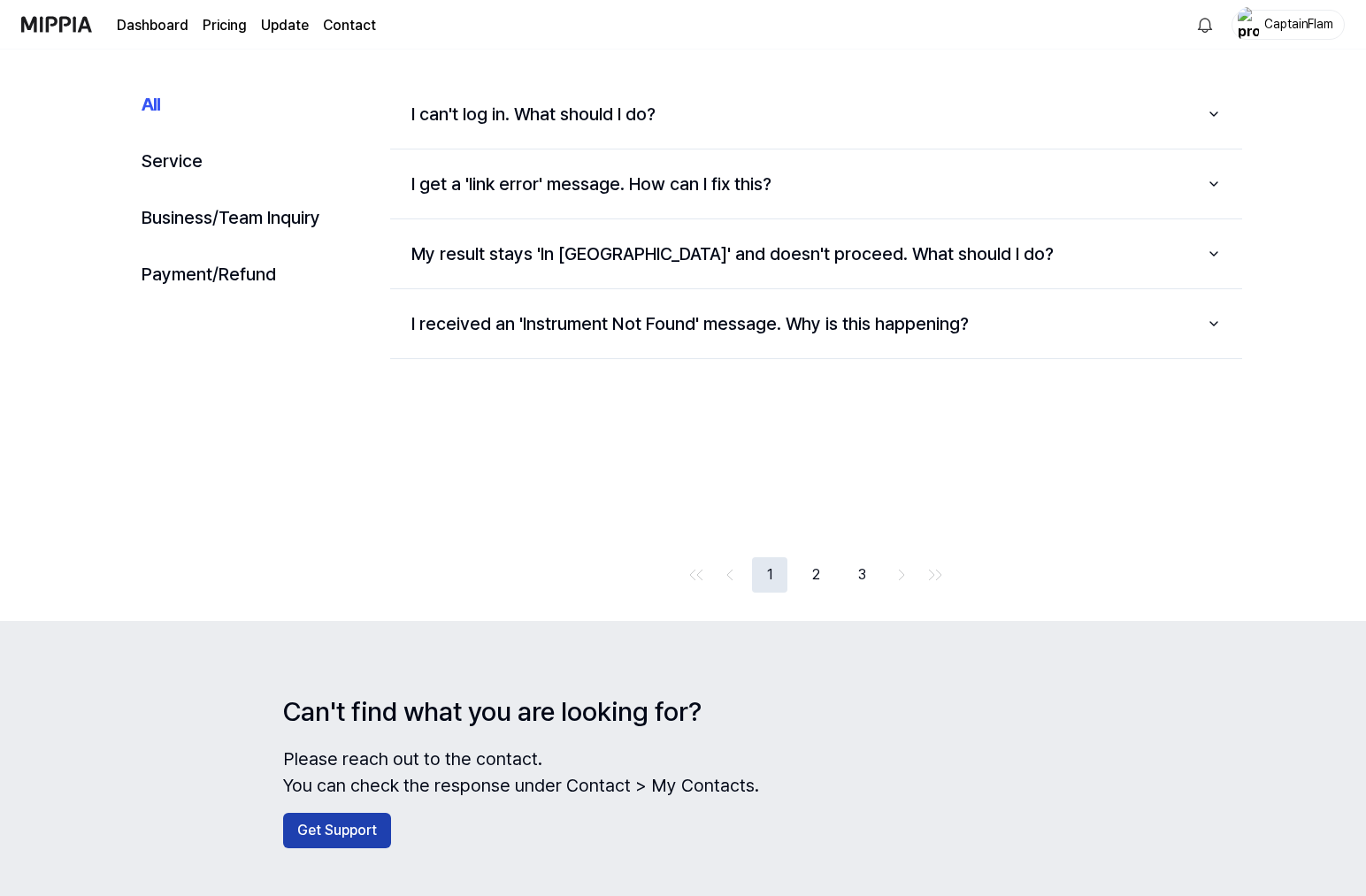
click at [324, 823] on button "Get Support" at bounding box center [337, 831] width 108 height 35
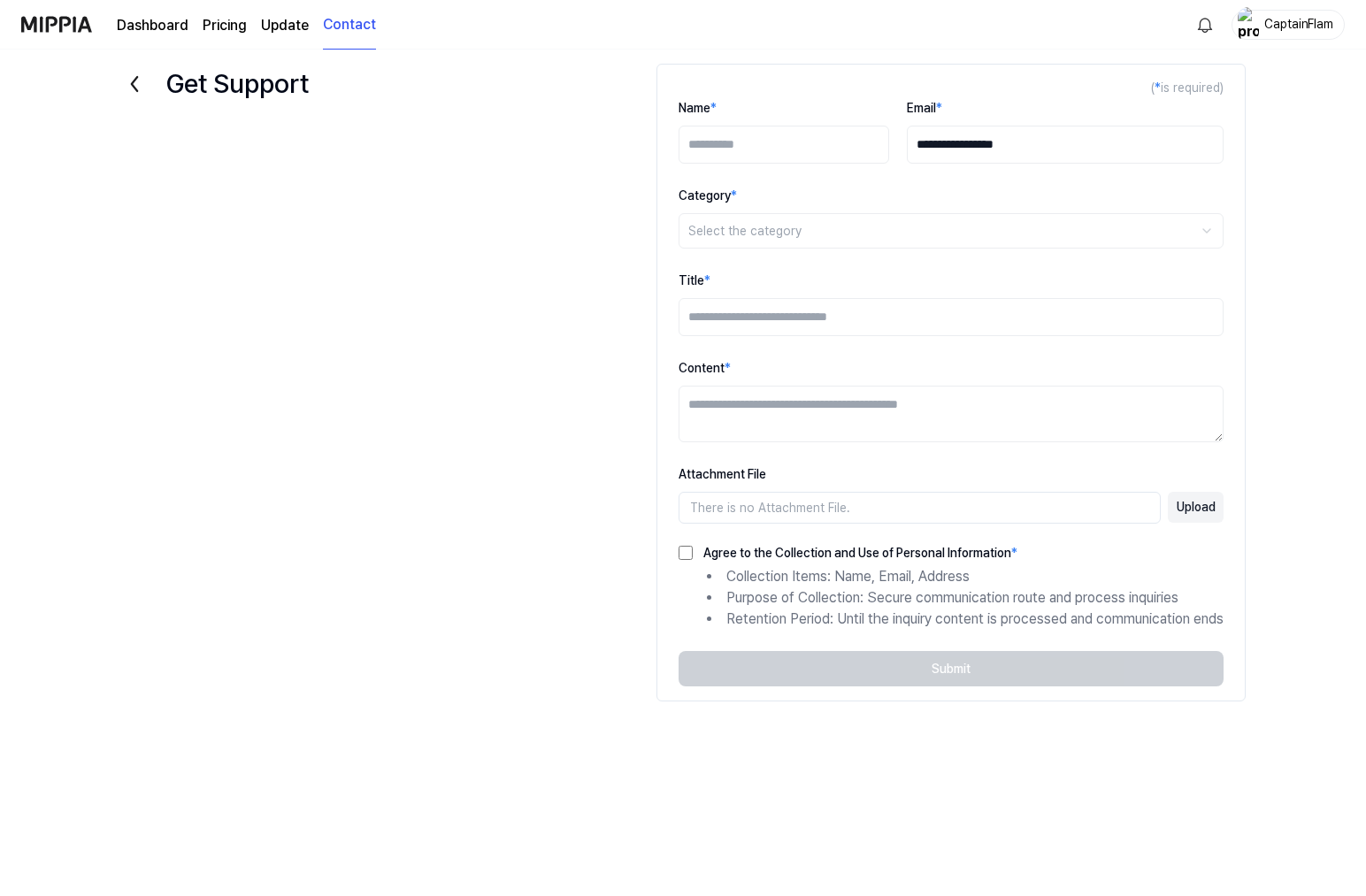
scroll to position [17, 0]
type input "******"
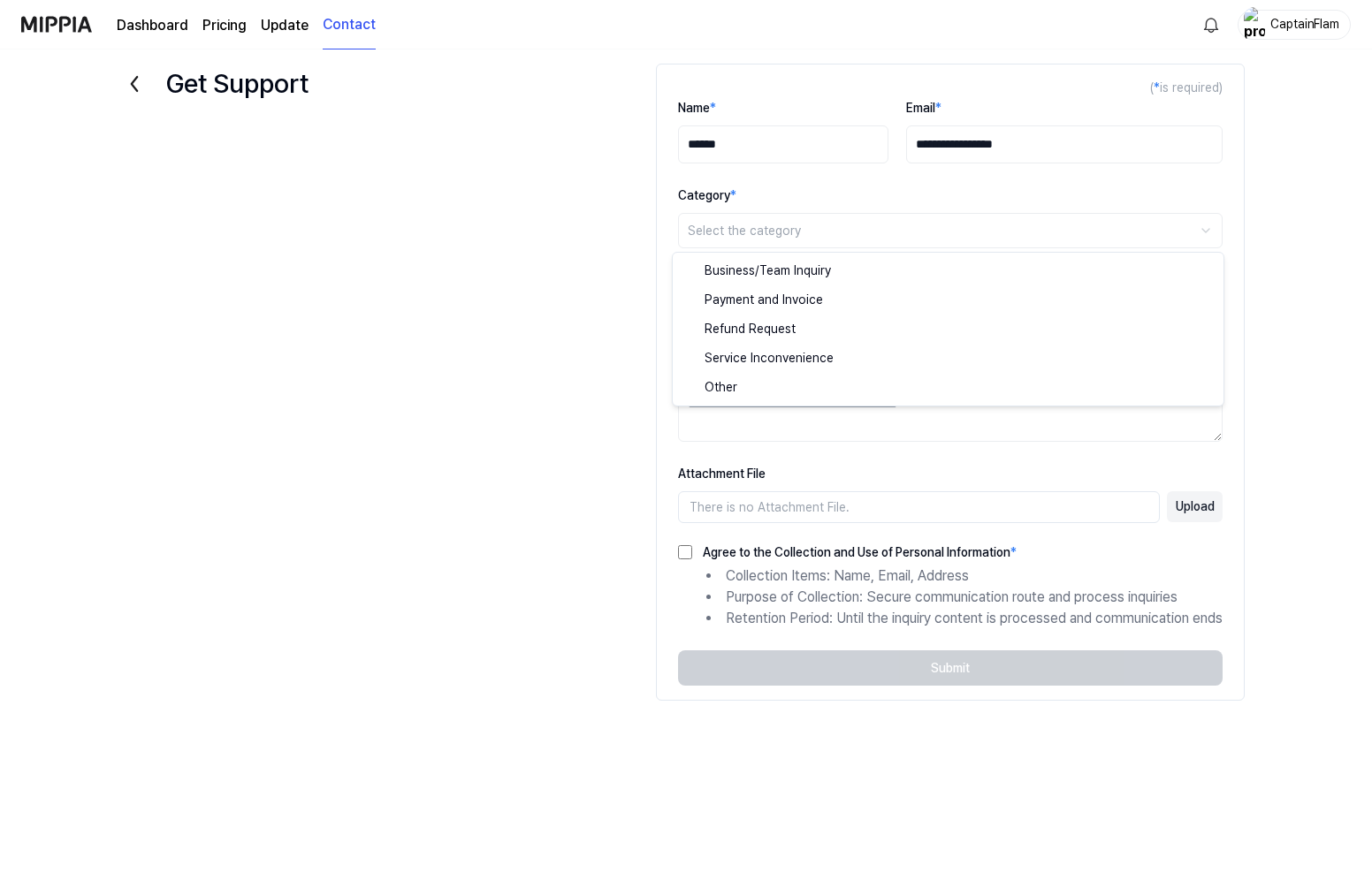
click at [819, 239] on html "**********" at bounding box center [686, 430] width 1372 height 895
select select "***"
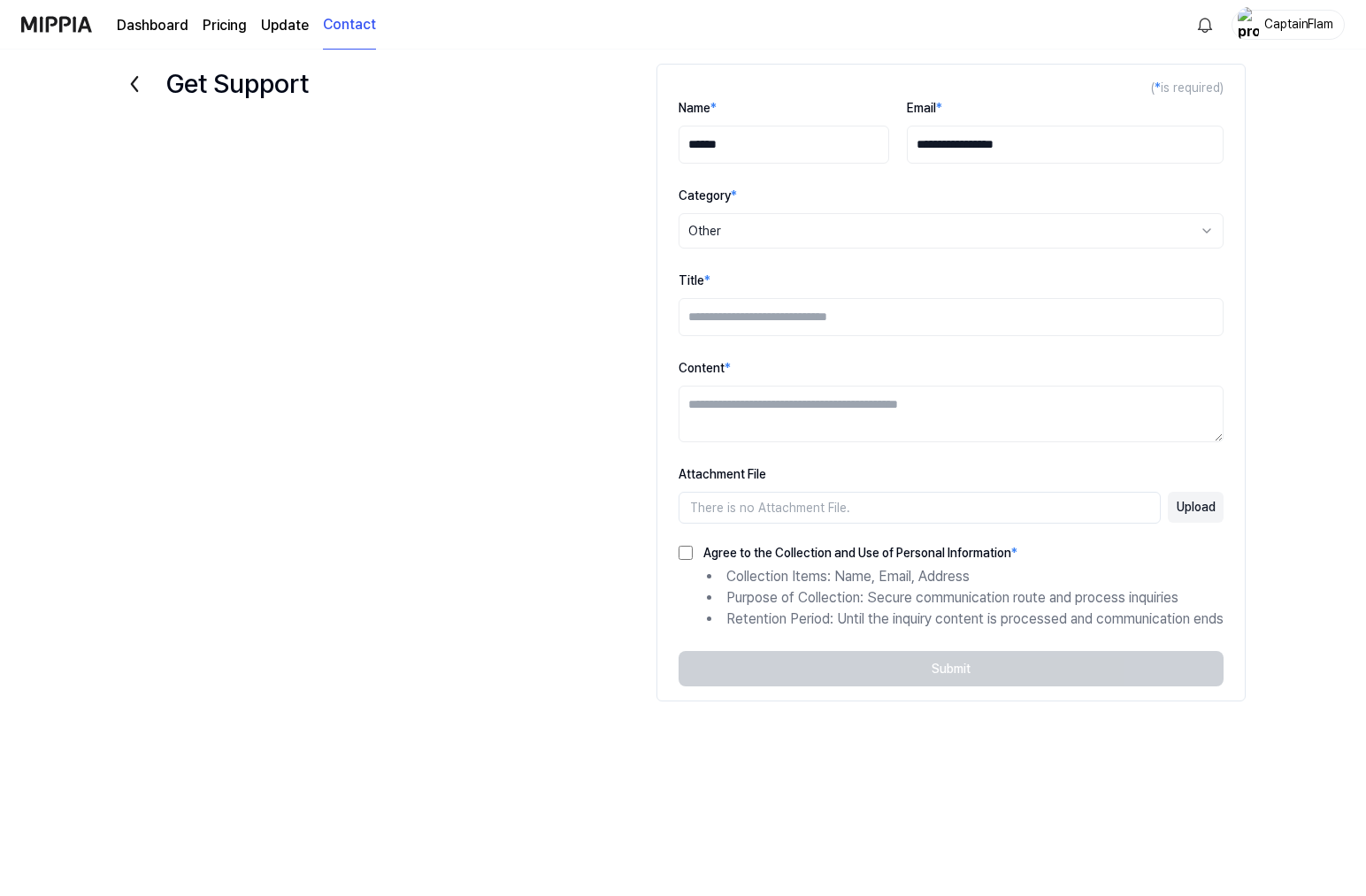
click at [718, 326] on input "Title *" at bounding box center [951, 318] width 545 height 38
paste input "**********"
type input "**********"
click at [764, 406] on textarea "Content *" at bounding box center [951, 413] width 545 height 57
paste textarea "**********"
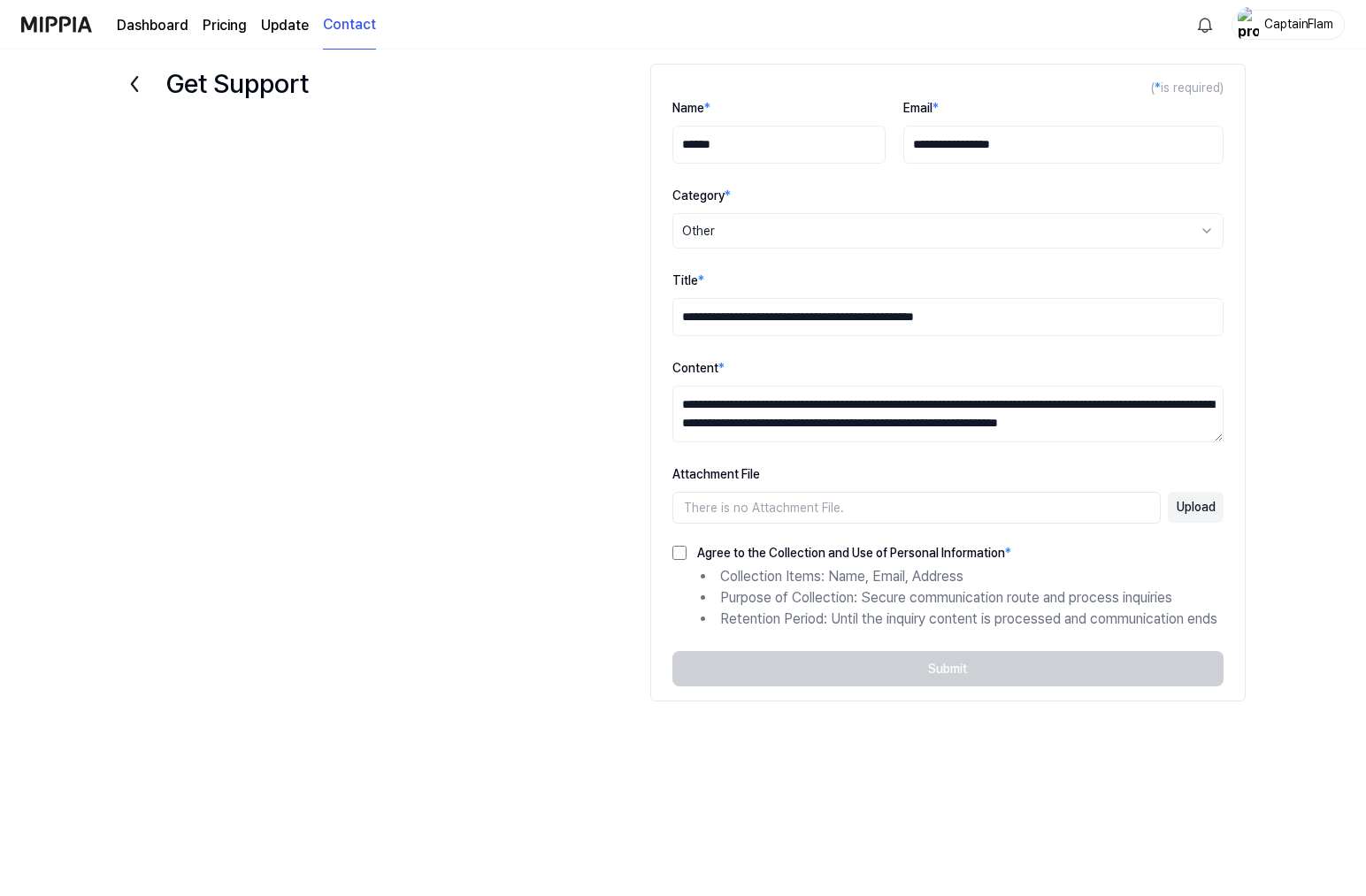
scroll to position [7, 0]
type textarea "**********"
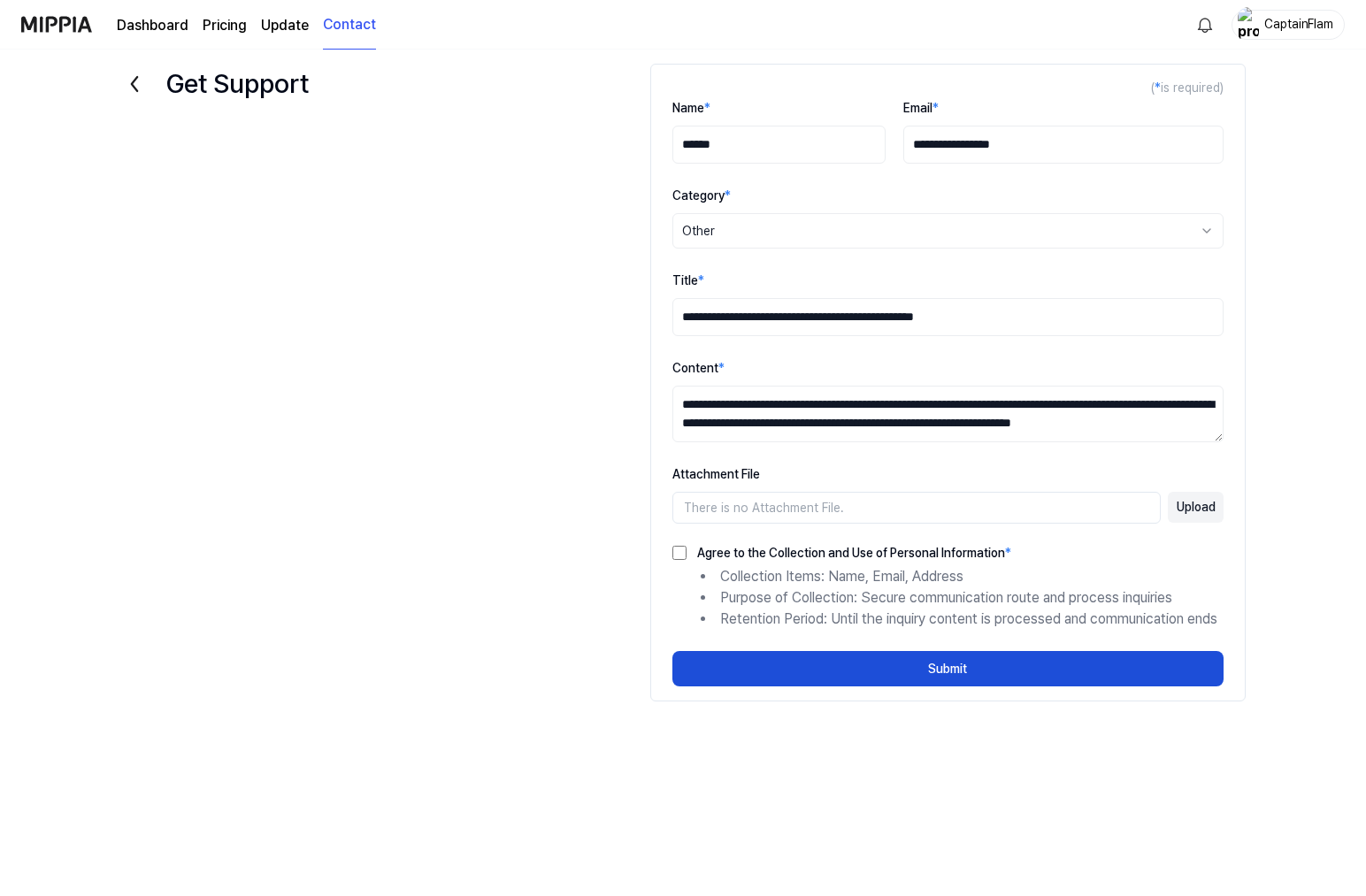
scroll to position [0, 0]
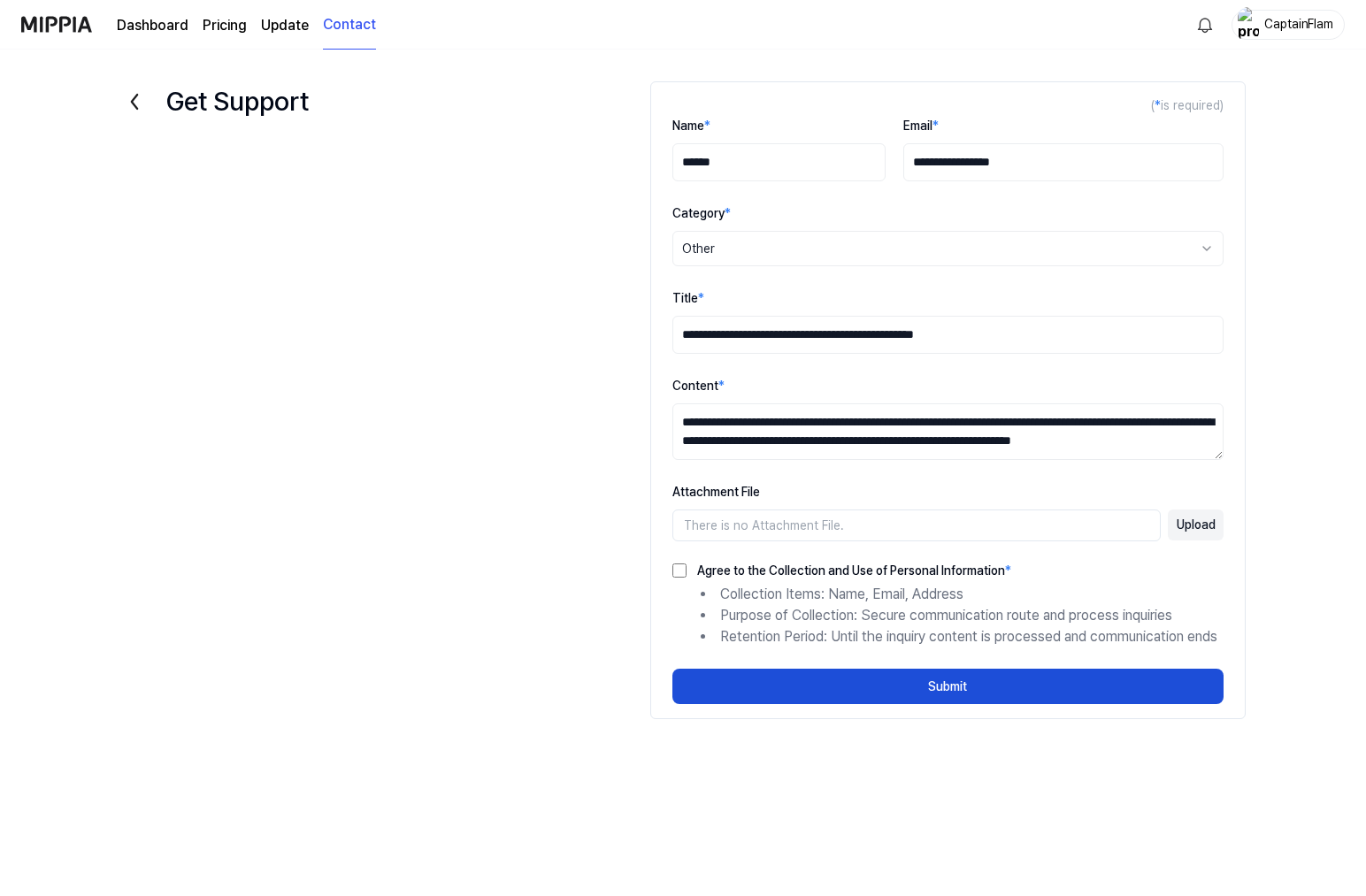
drag, startPoint x: 736, startPoint y: 162, endPoint x: 604, endPoint y: 151, distance: 132.5
click at [604, 151] on div "**********" at bounding box center [682, 438] width 1238 height 743
type input "**"
click at [530, 710] on div "**********" at bounding box center [682, 438] width 1238 height 743
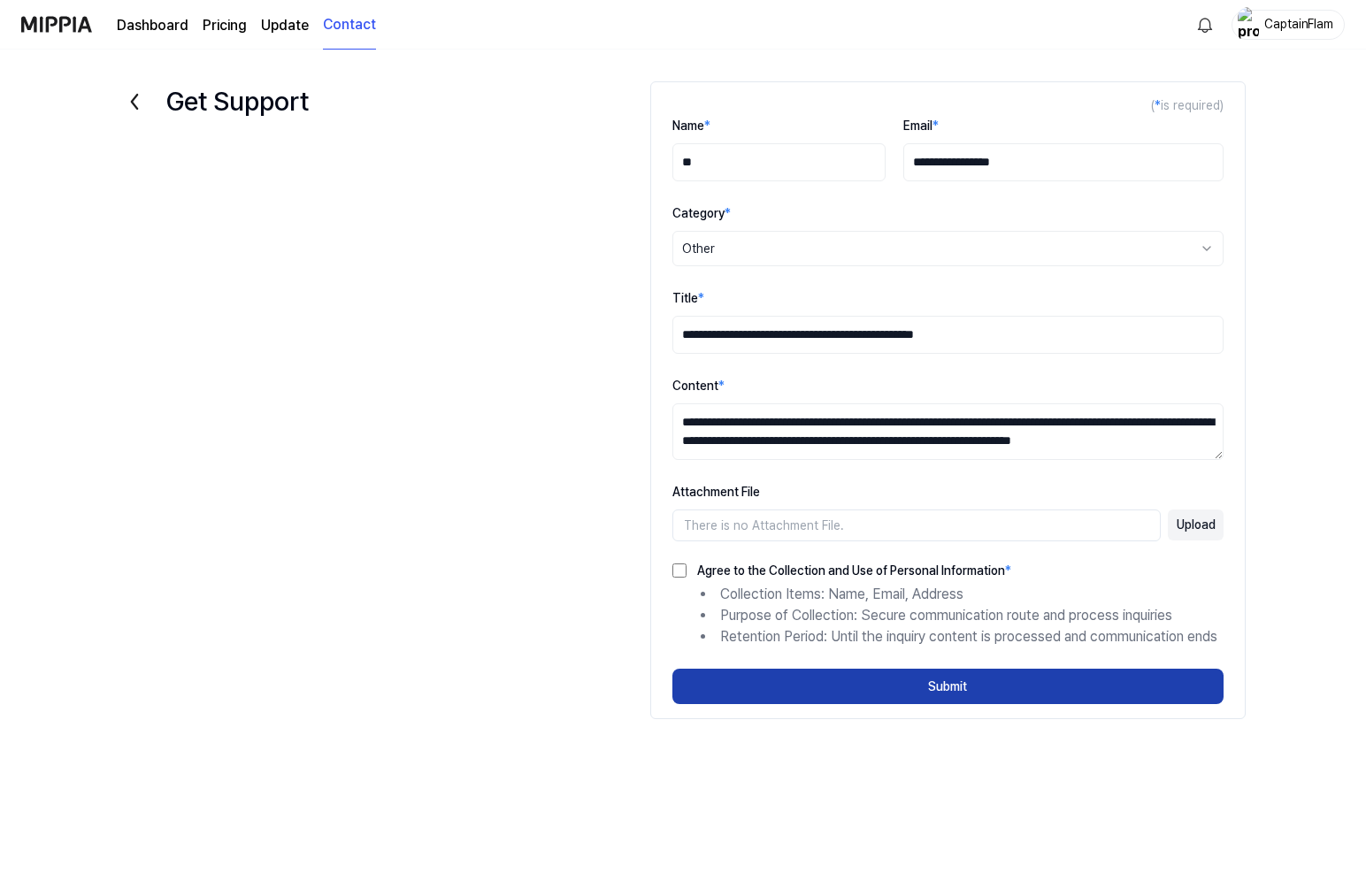
click at [954, 693] on button "Submit" at bounding box center [948, 686] width 552 height 35
select select
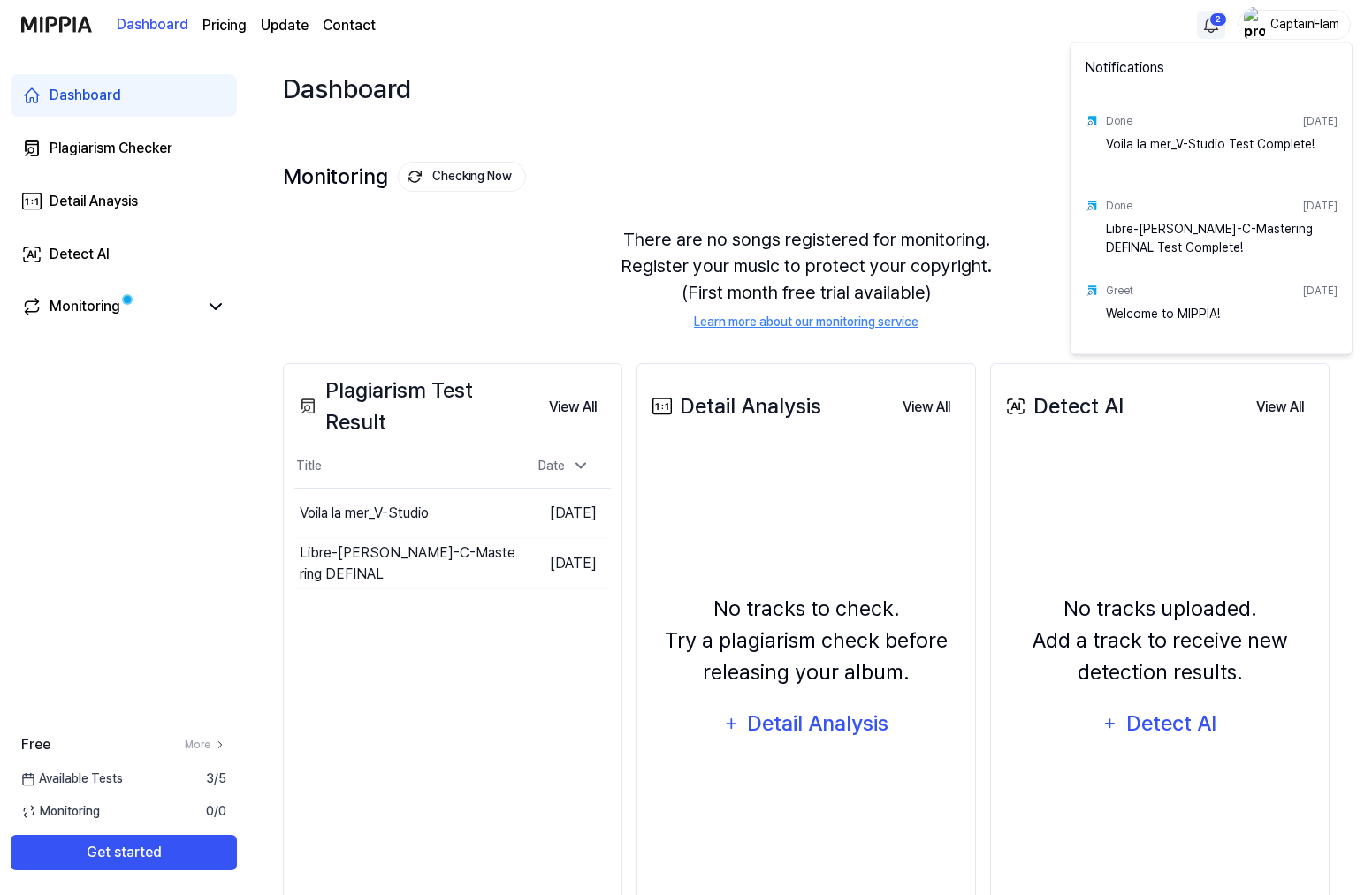
click at [1202, 26] on html "Dashboard Pricing Update Contact 2 CaptainFlam Dashboard Plagiarism Checker Det…" at bounding box center [686, 448] width 1372 height 895
click at [111, 195] on html "Dashboard Pricing Update Contact CaptainFlam Dashboard Plagiarism Checker Detai…" at bounding box center [686, 448] width 1372 height 895
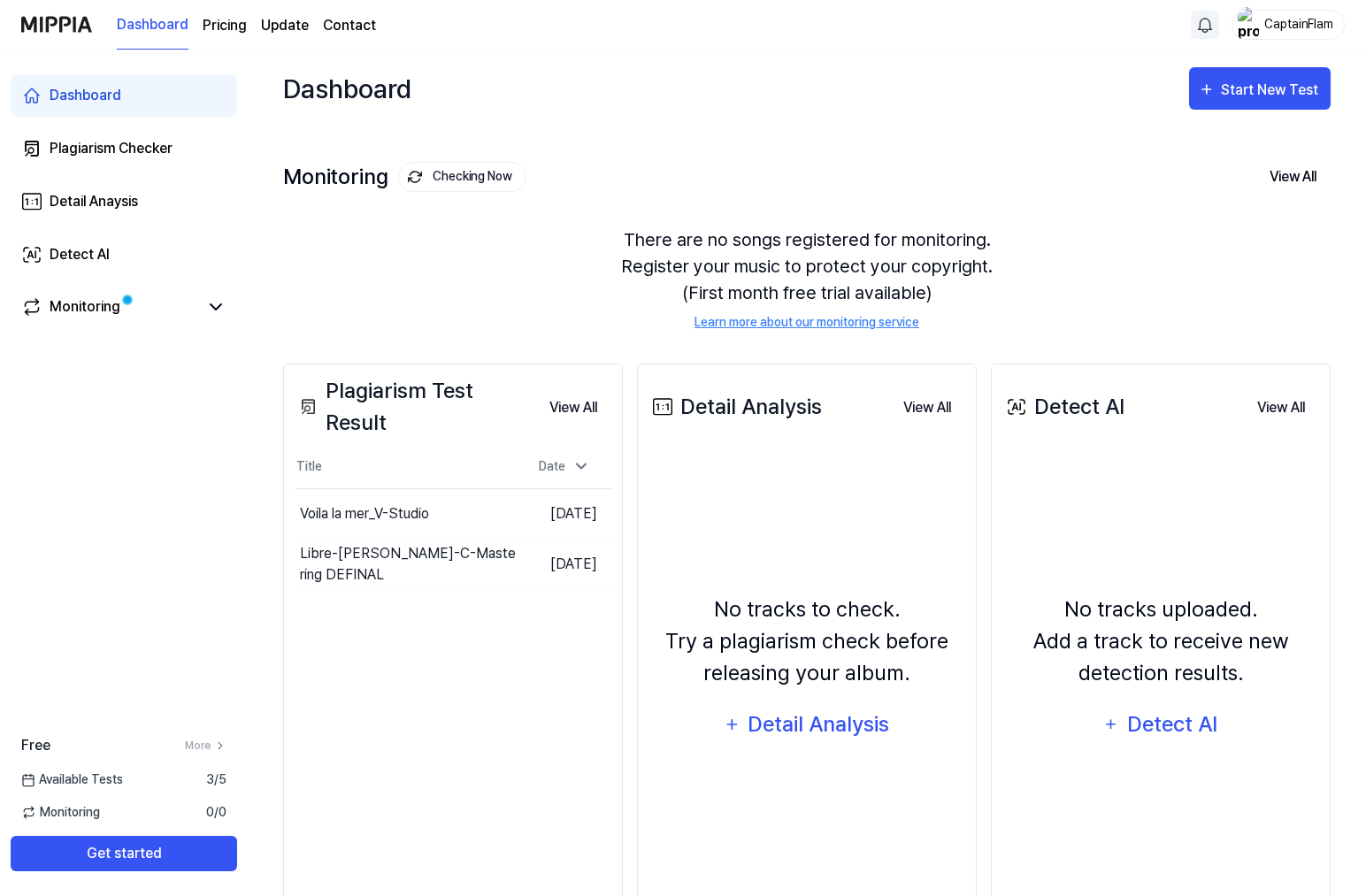
click at [59, 20] on img at bounding box center [57, 24] width 71 height 49
drag, startPoint x: 21, startPoint y: 22, endPoint x: 94, endPoint y: 22, distance: 73.0
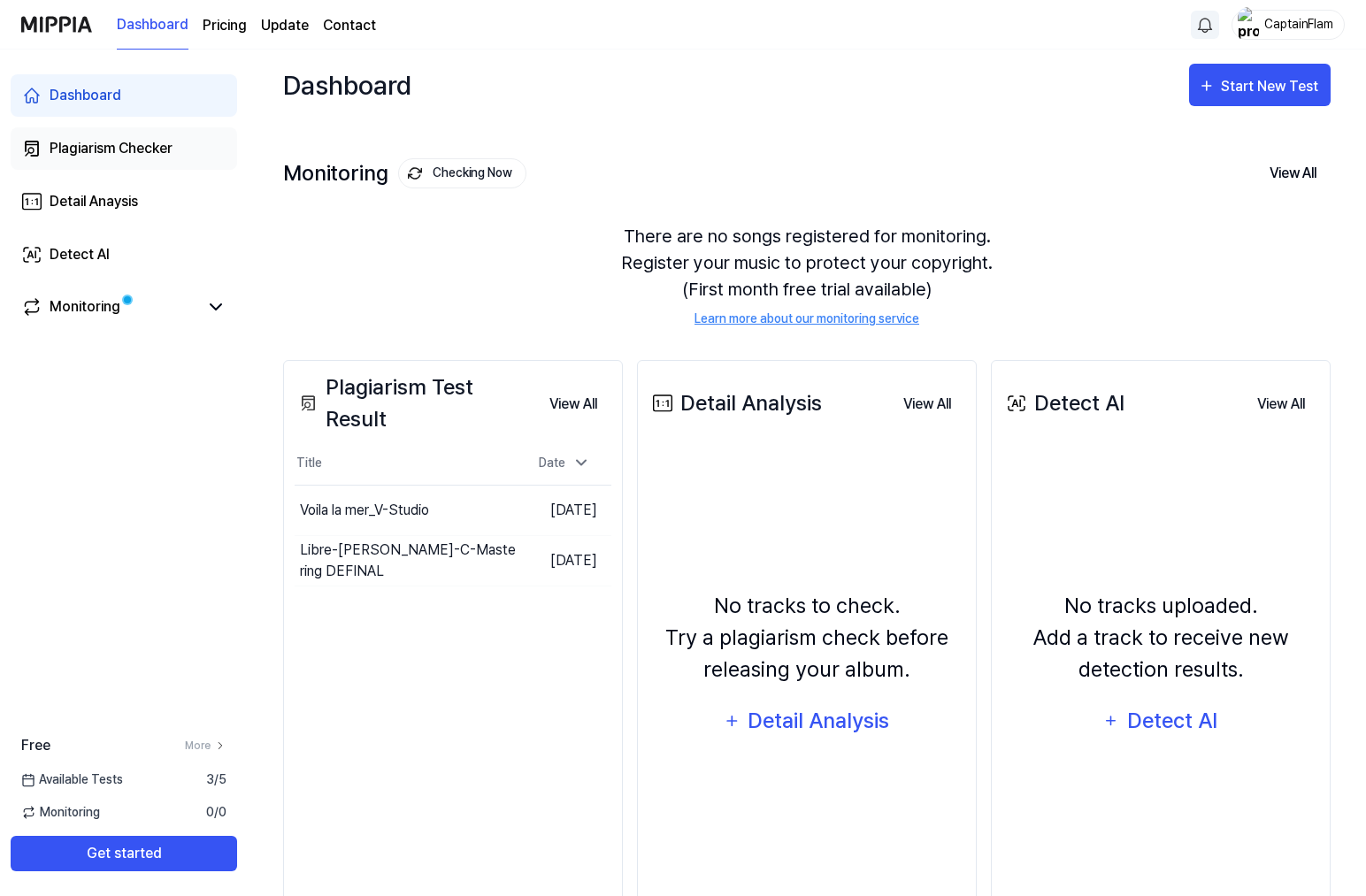
click at [118, 133] on link "Plagiarism Checker" at bounding box center [124, 149] width 226 height 42
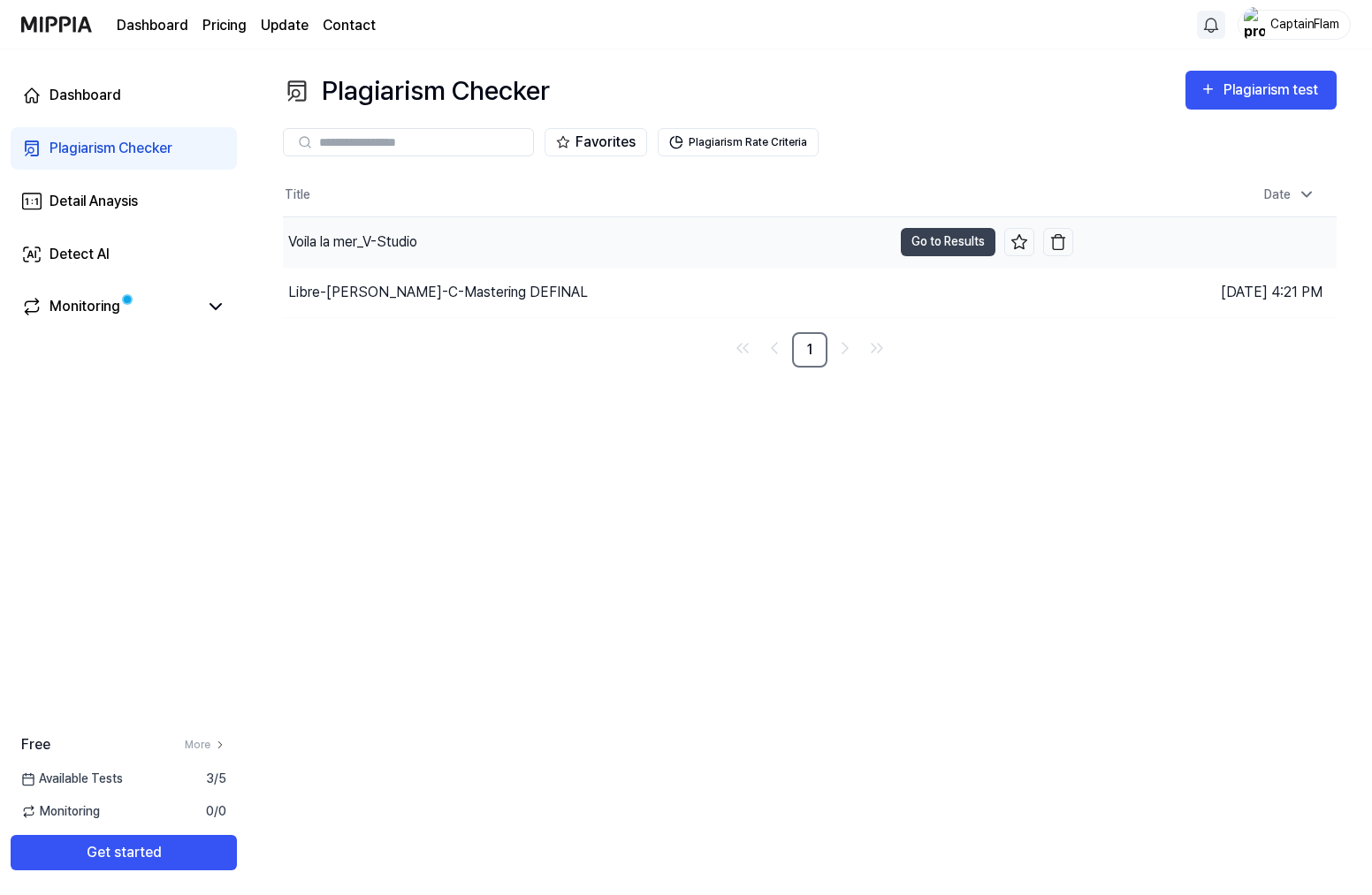
click at [350, 237] on div "Voila la mer_V-Studio" at bounding box center [353, 242] width 129 height 21
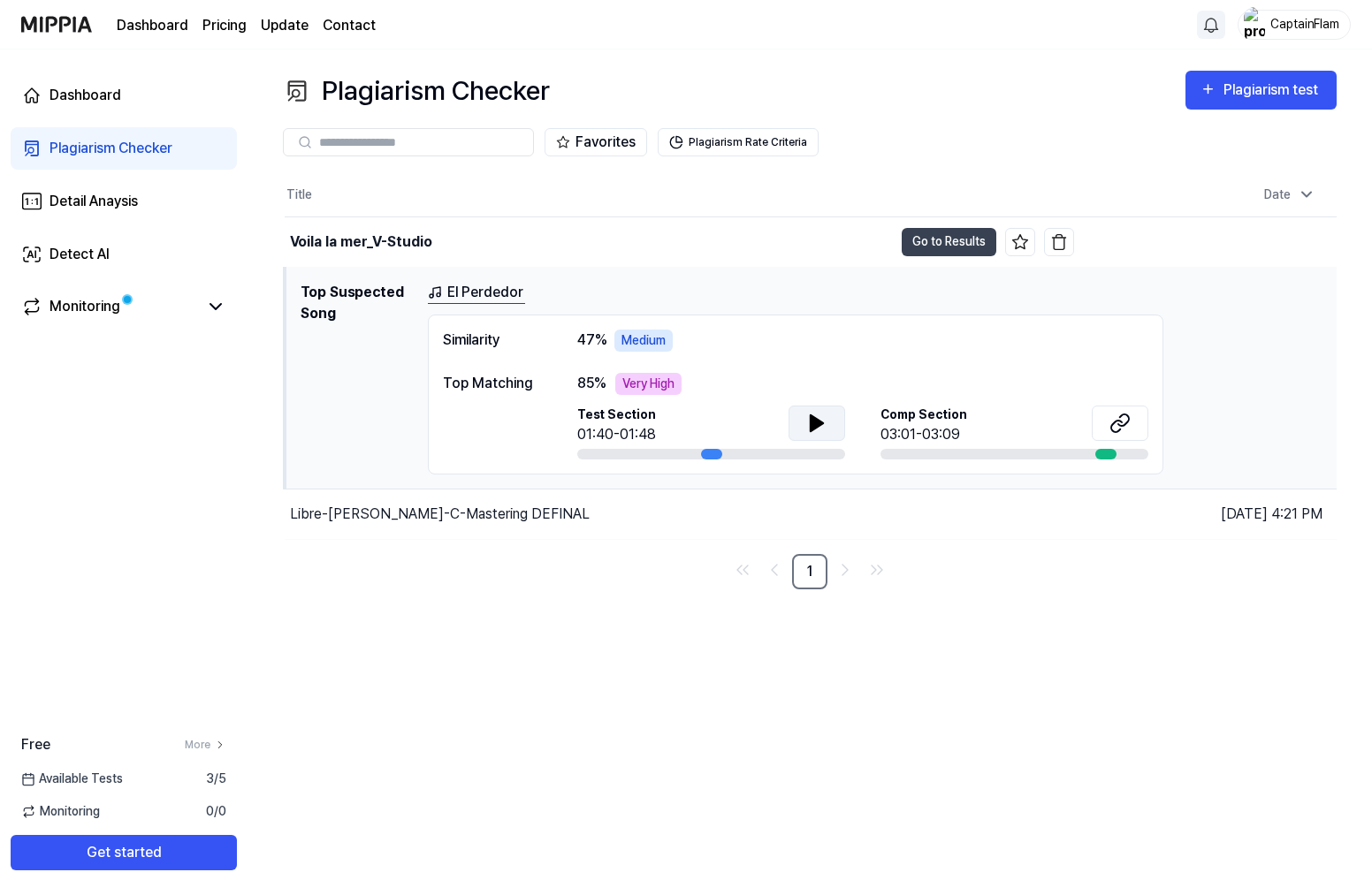
click at [817, 425] on icon at bounding box center [817, 423] width 12 height 16
click at [1105, 455] on div at bounding box center [1106, 454] width 21 height 11
click at [1121, 425] on icon at bounding box center [1124, 421] width 11 height 11
click at [1113, 421] on icon at bounding box center [1121, 424] width 21 height 21
